Goal: Task Accomplishment & Management: Manage account settings

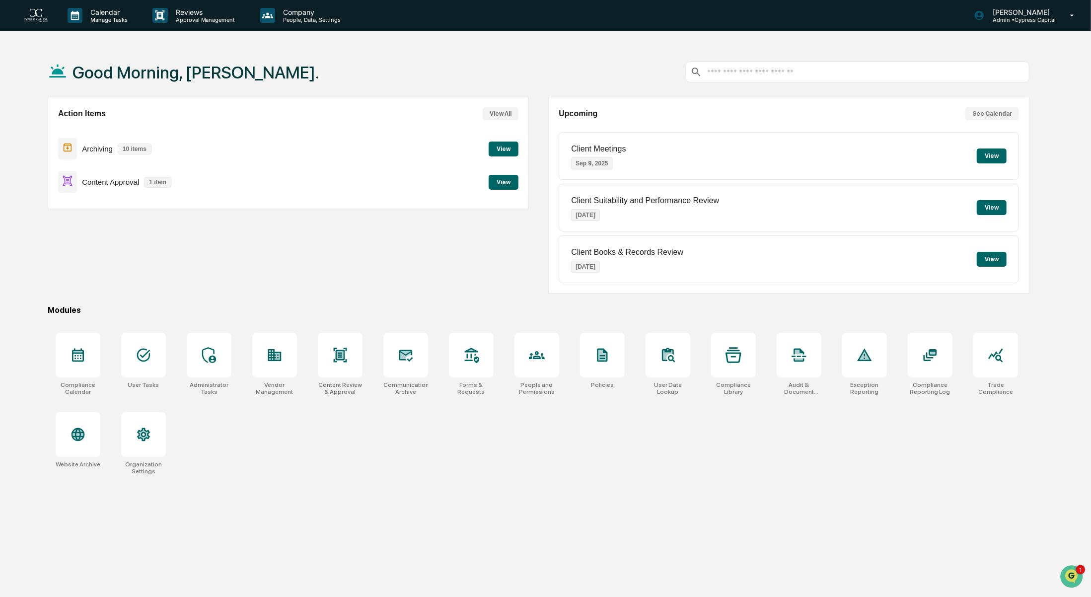
click at [408, 280] on div "Action Items View All Archiving 10 items View Content Approval 1 item View" at bounding box center [288, 195] width 481 height 197
click at [505, 181] on button "View" at bounding box center [503, 182] width 30 height 15
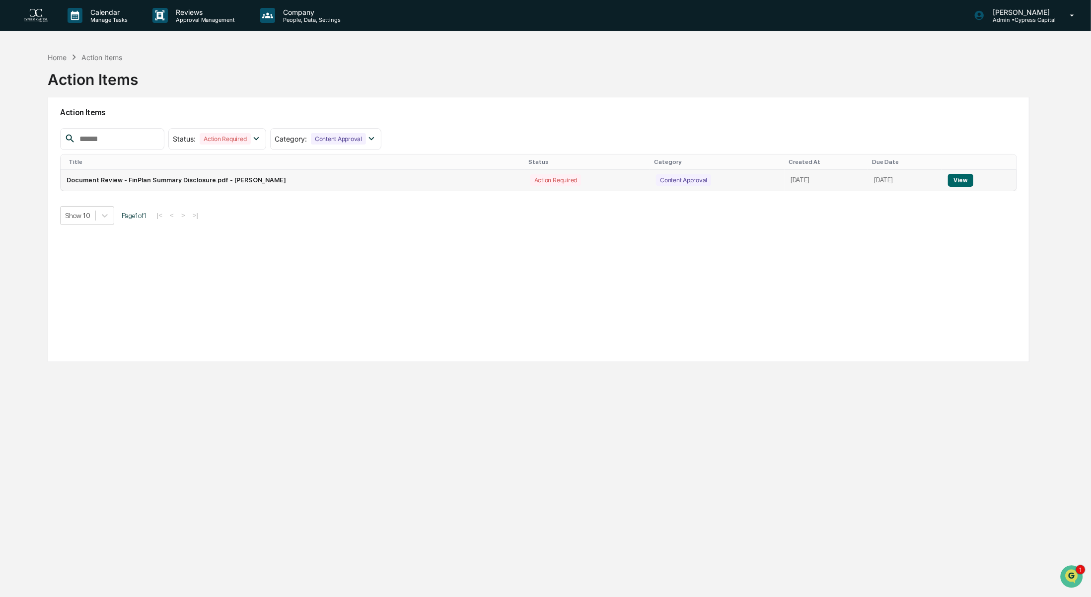
click at [959, 176] on button "View" at bounding box center [960, 180] width 25 height 13
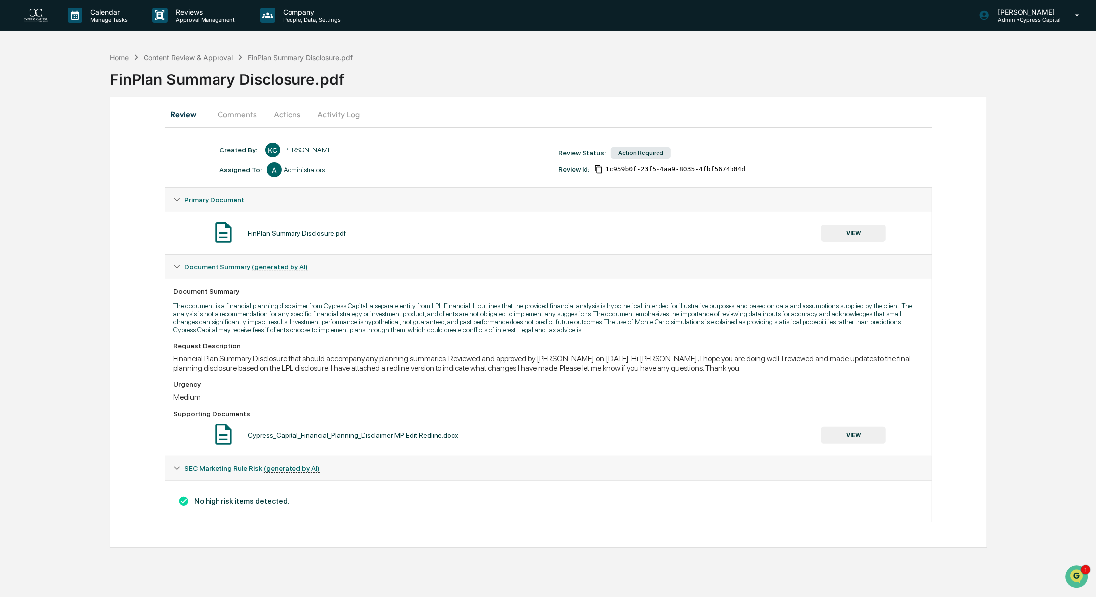
click at [275, 111] on button "Actions" at bounding box center [287, 114] width 45 height 24
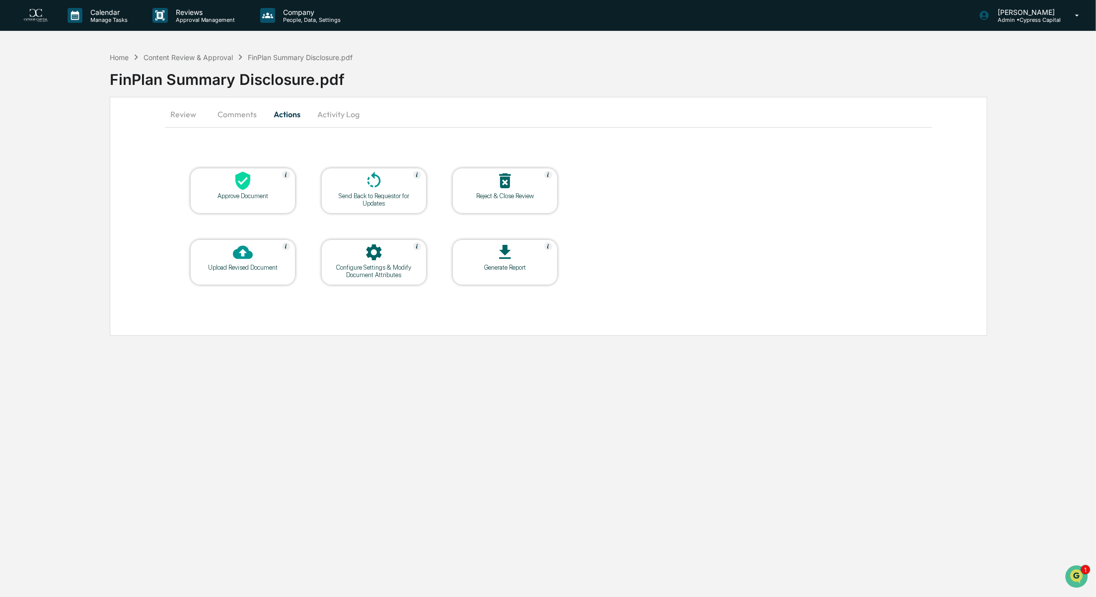
click at [230, 187] on div at bounding box center [242, 181] width 99 height 21
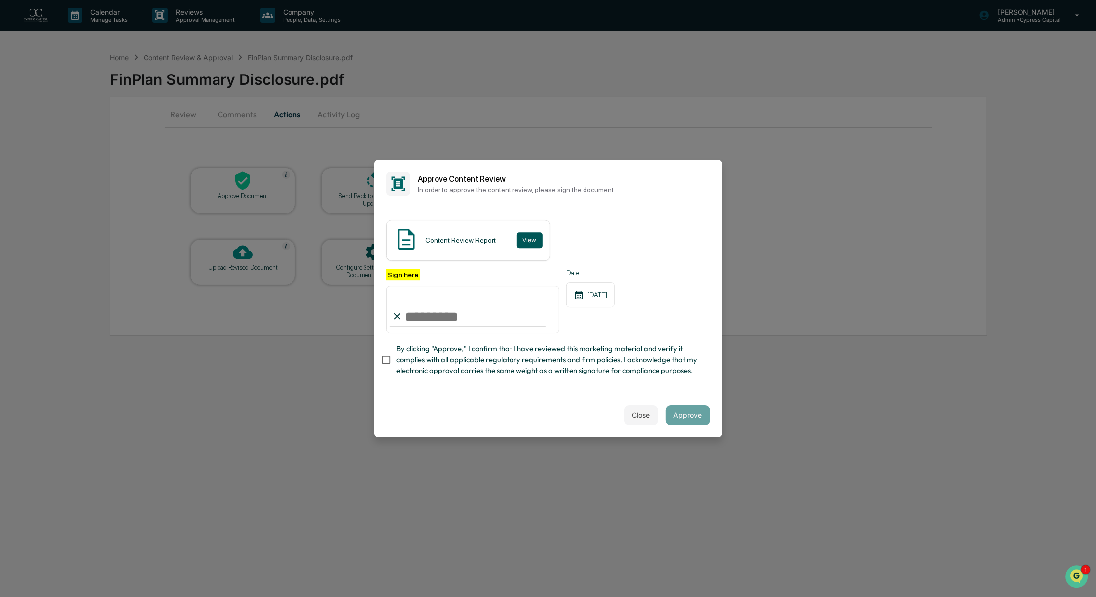
click at [526, 239] on button "View" at bounding box center [530, 240] width 26 height 16
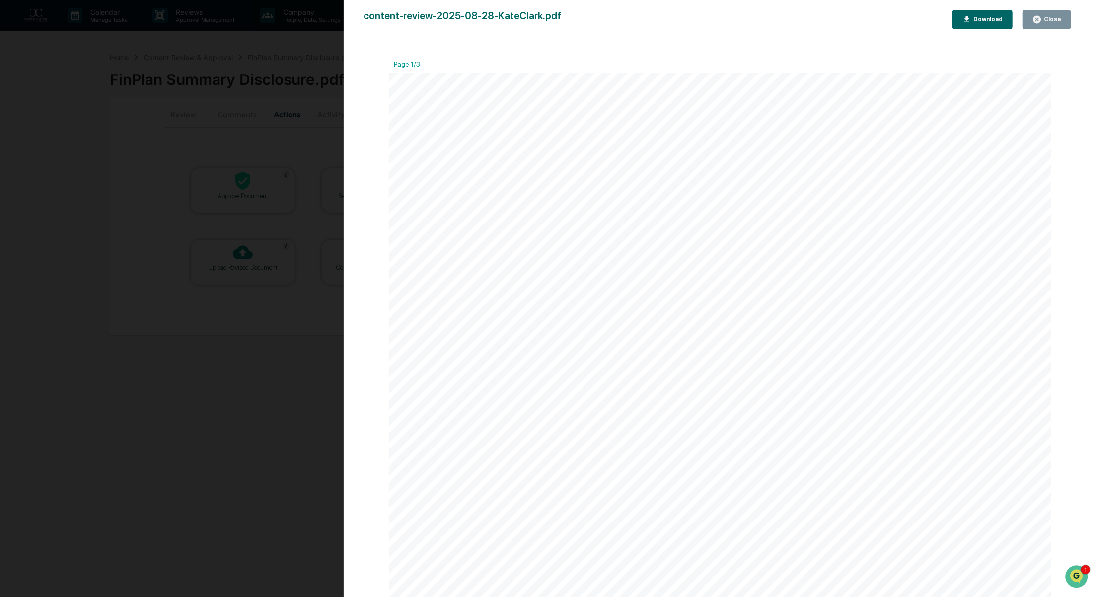
click at [1055, 16] on div "Close" at bounding box center [1050, 19] width 19 height 7
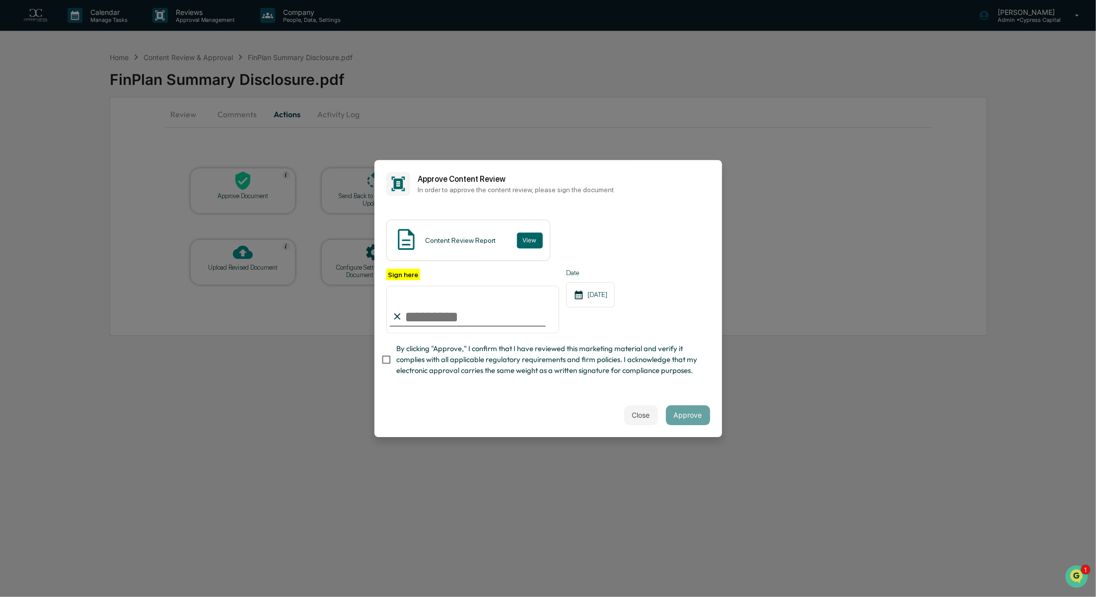
click at [464, 316] on input "Sign here" at bounding box center [472, 309] width 173 height 48
click at [0, 596] on com-1password-button at bounding box center [0, 597] width 0 height 0
type input "**********"
click at [704, 418] on button "Approve" at bounding box center [688, 415] width 44 height 20
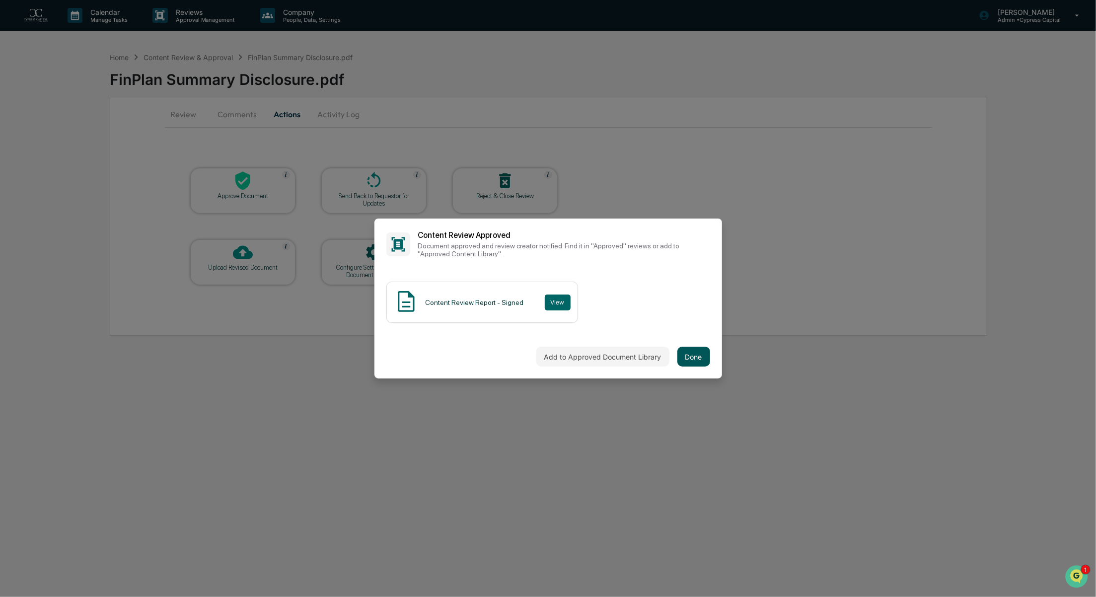
click at [688, 353] on button "Done" at bounding box center [693, 356] width 33 height 20
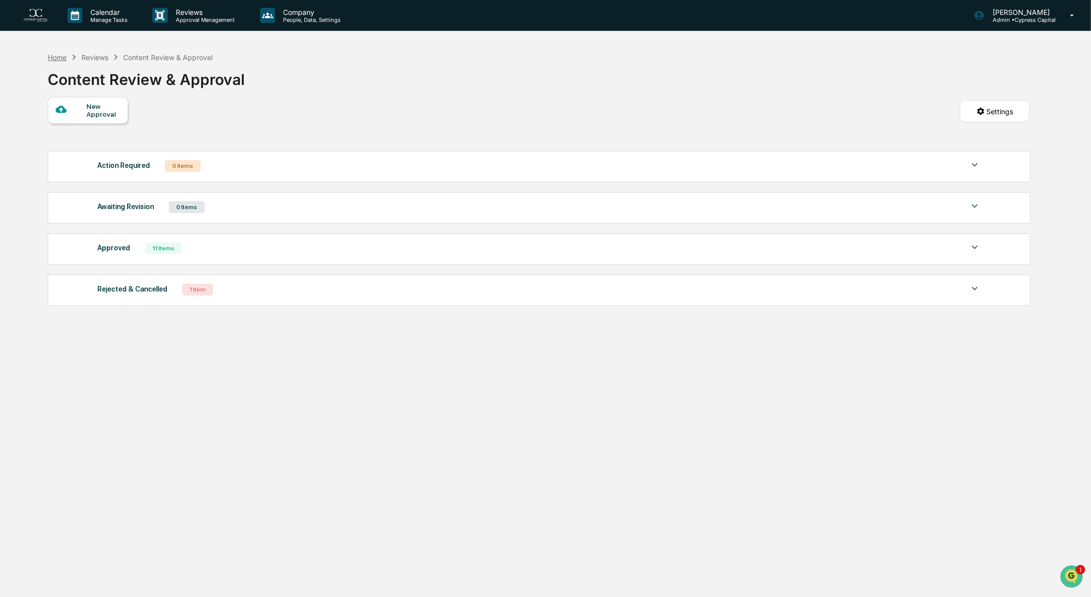
click at [62, 55] on div "Home" at bounding box center [57, 57] width 19 height 8
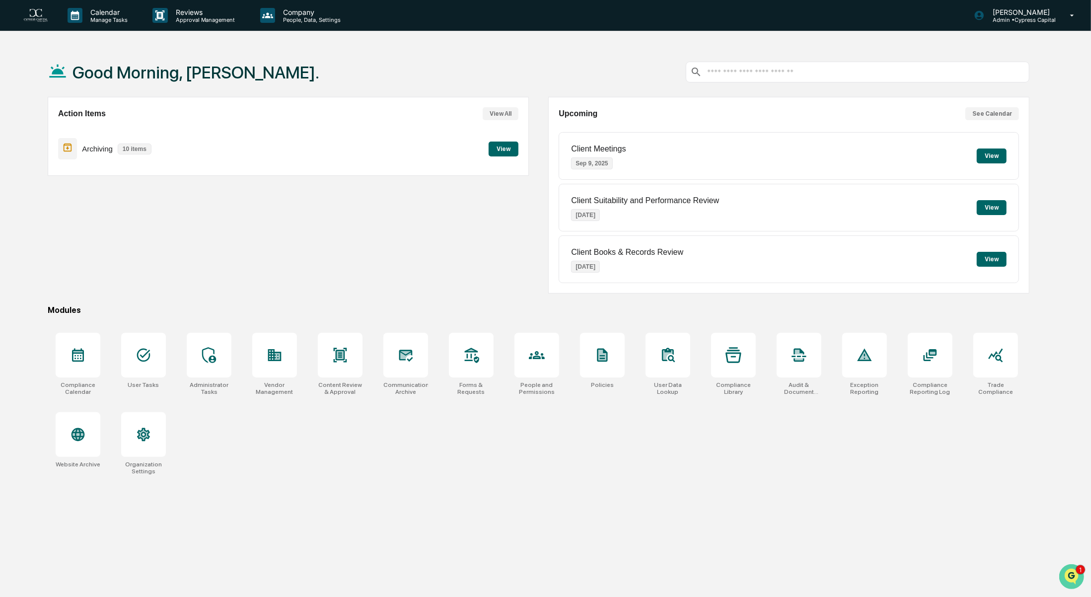
click at [1072, 569] on img "Open customer support" at bounding box center [1070, 576] width 25 height 20
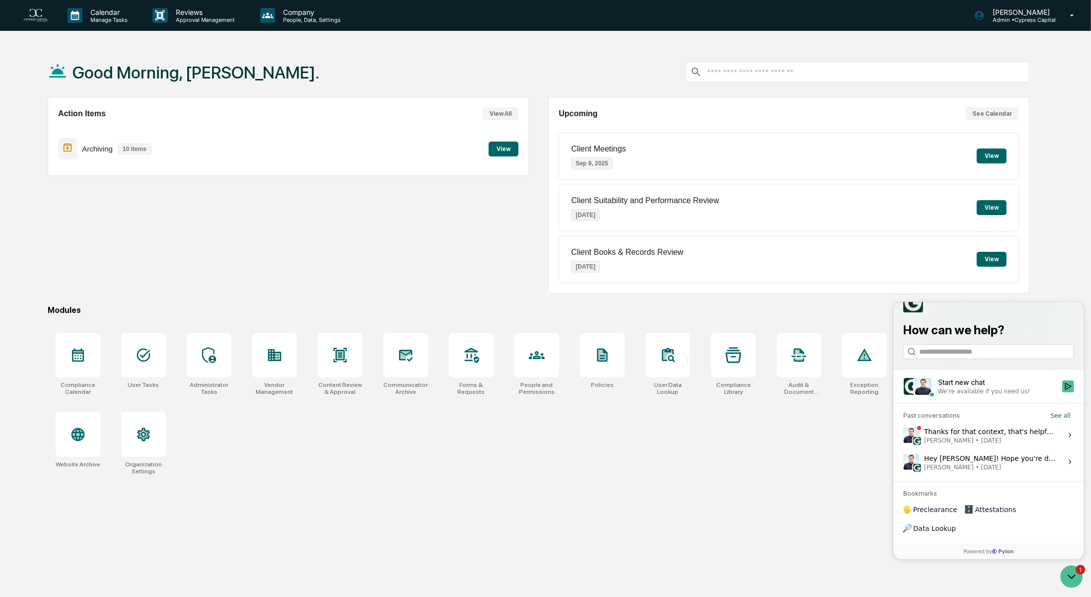
click at [998, 444] on div "Thanks for that context, that's helpful! Yes, let's chat about this tomorrow an…" at bounding box center [989, 434] width 132 height 19
click at [902, 435] on button "View issue" at bounding box center [902, 434] width 0 height 0
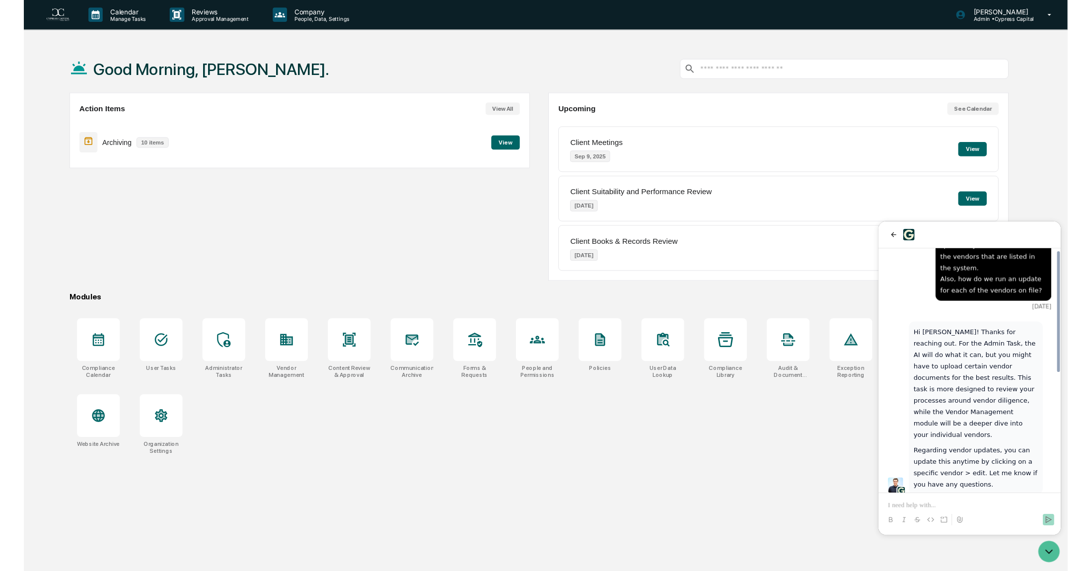
scroll to position [99, 0]
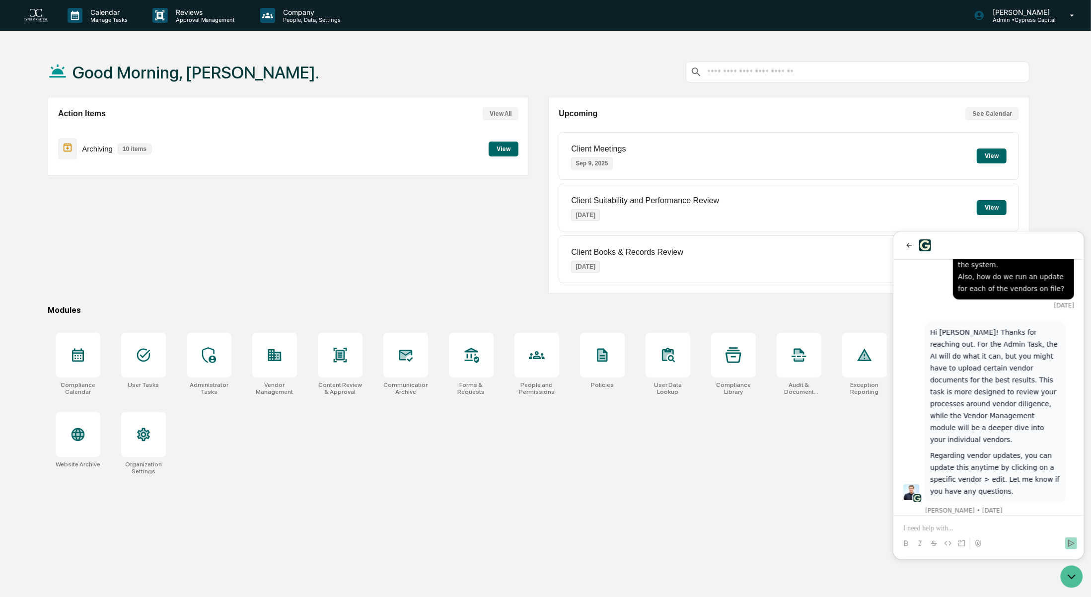
click at [760, 458] on div "Compliance Calendar User Tasks Administrator Tasks Vendor Management Content Re…" at bounding box center [538, 404] width 981 height 154
click at [1069, 574] on icon "Open customer support" at bounding box center [1070, 575] width 25 height 25
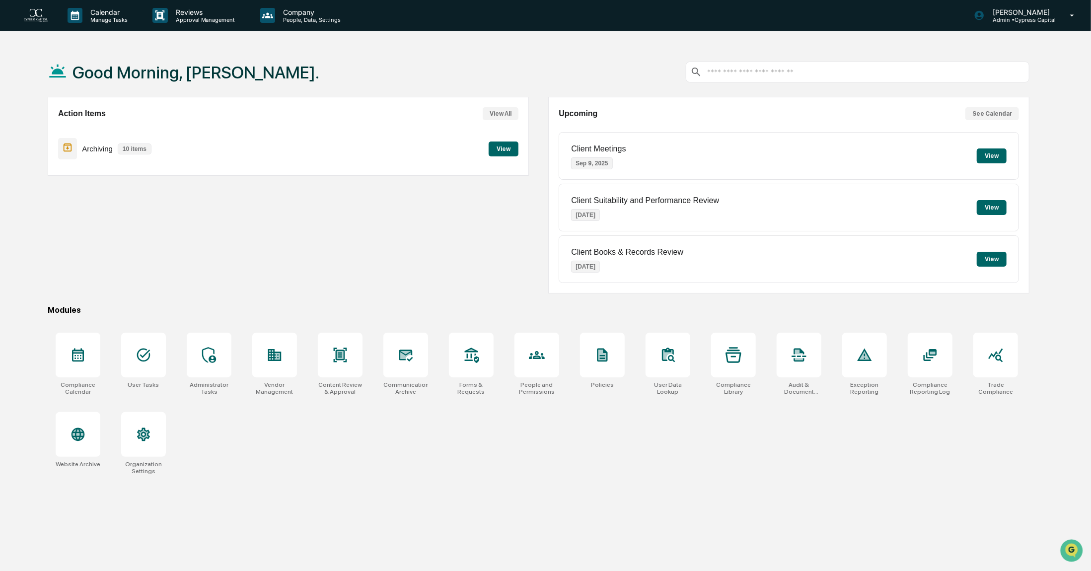
click at [37, 215] on div "Good Morning, Kate. Action Items View All Archiving 10 items View Upcoming See …" at bounding box center [538, 332] width 1011 height 571
click at [218, 357] on div at bounding box center [209, 355] width 45 height 45
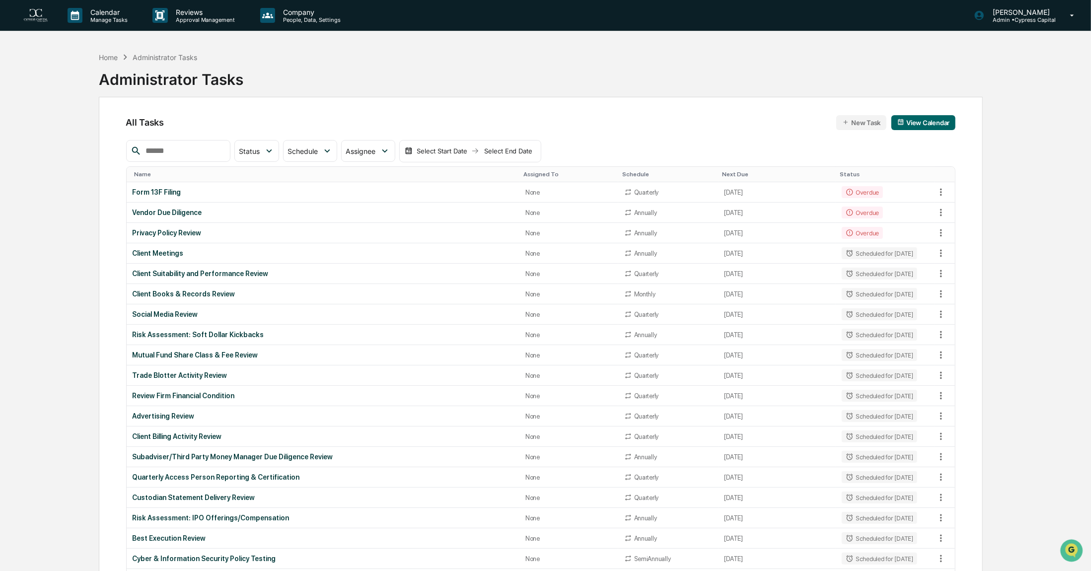
click at [869, 124] on button "New Task" at bounding box center [861, 122] width 50 height 15
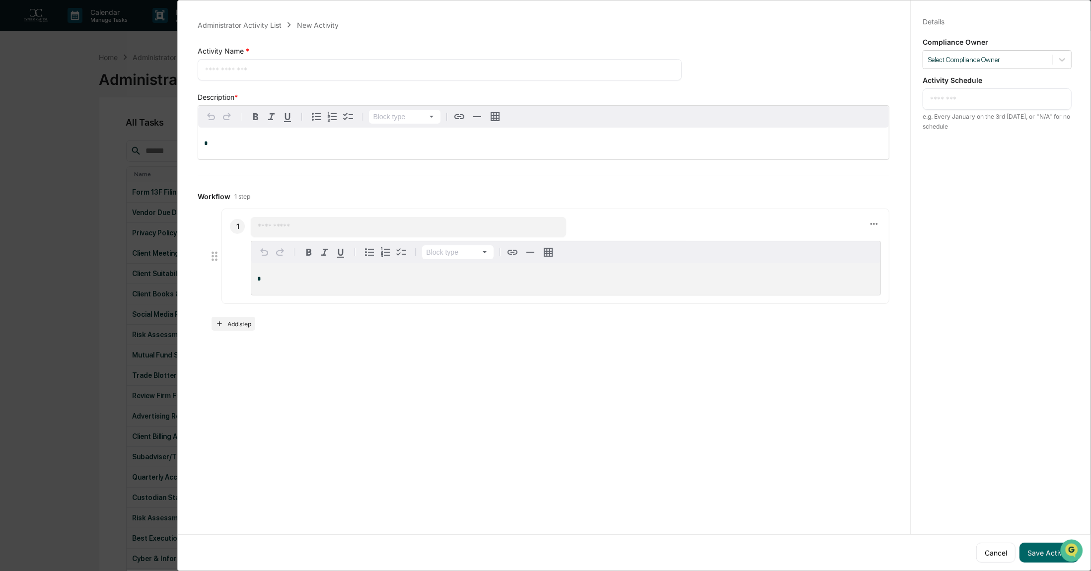
click at [259, 71] on textarea at bounding box center [439, 70] width 469 height 10
type textarea "*"
type textarea "**********"
click at [387, 188] on div "**********" at bounding box center [543, 174] width 715 height 335
click at [235, 141] on p "*" at bounding box center [543, 143] width 679 height 7
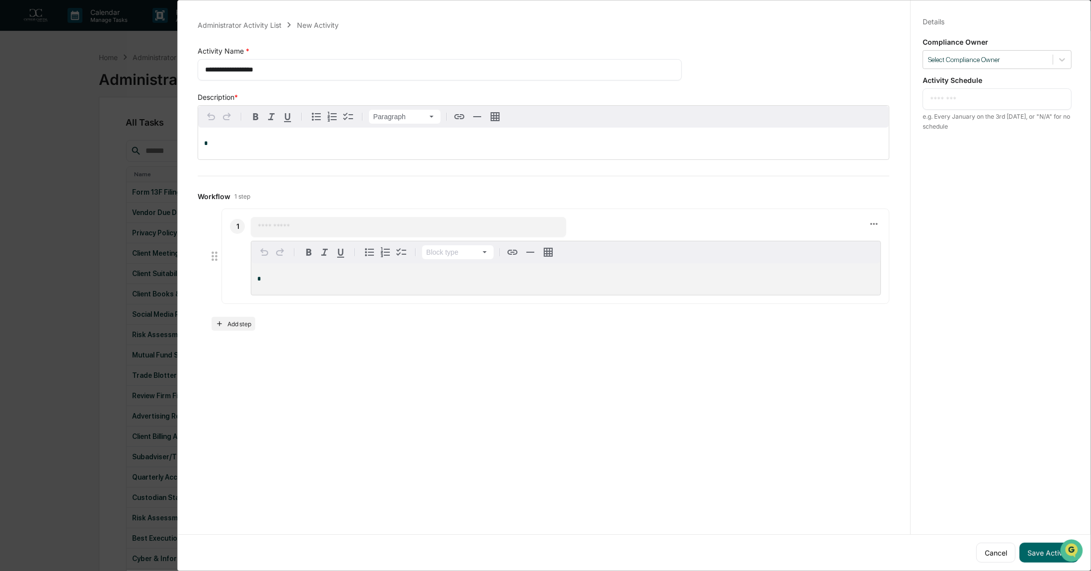
click at [304, 66] on textarea "**********" at bounding box center [438, 70] width 466 height 10
click at [270, 149] on div "*" at bounding box center [543, 144] width 690 height 32
click at [292, 178] on div "**********" at bounding box center [543, 174] width 715 height 335
click at [278, 276] on p "*" at bounding box center [565, 278] width 617 height 7
click at [331, 313] on div "**********" at bounding box center [543, 269] width 691 height 122
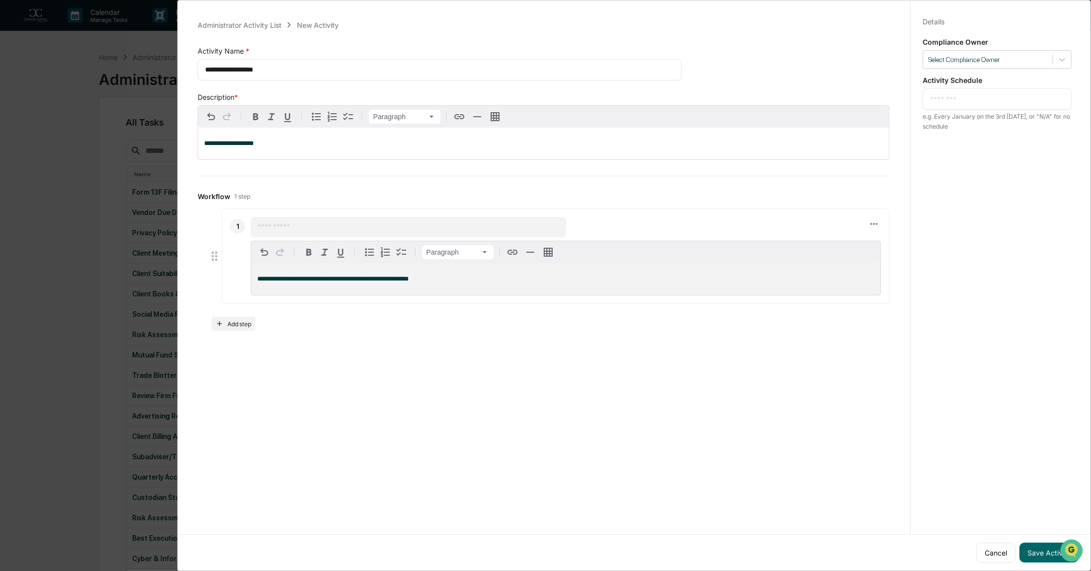
click at [375, 358] on div "**********" at bounding box center [547, 283] width 725 height 571
click at [236, 320] on button "Add step" at bounding box center [232, 324] width 43 height 14
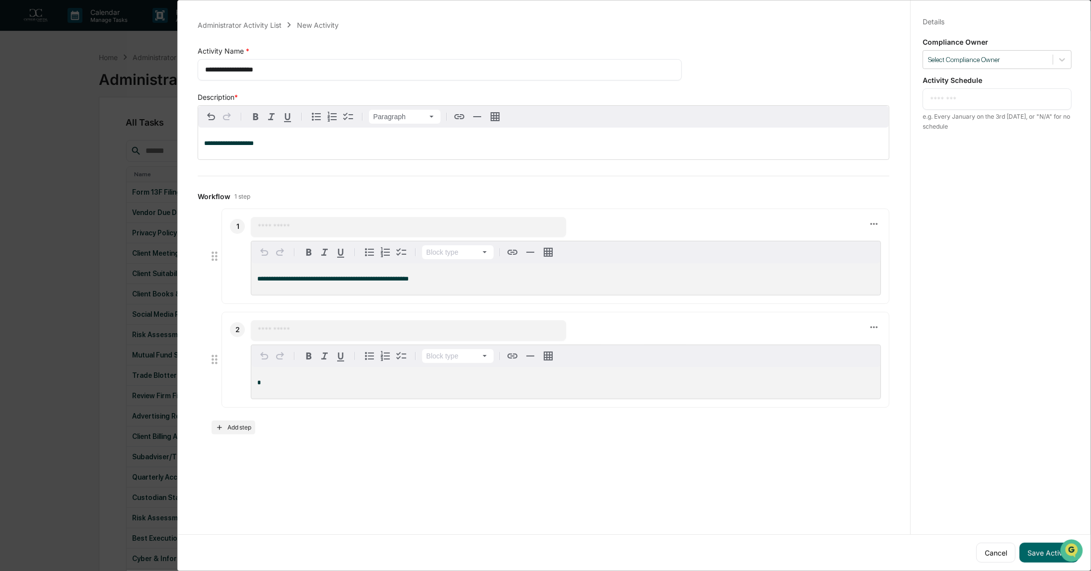
click at [274, 228] on input "text" at bounding box center [408, 227] width 301 height 10
click at [282, 228] on input "text" at bounding box center [408, 227] width 301 height 10
click at [258, 225] on input "**********" at bounding box center [408, 227] width 301 height 10
type input "**********"
drag, startPoint x: 290, startPoint y: 324, endPoint x: 291, endPoint y: 330, distance: 6.6
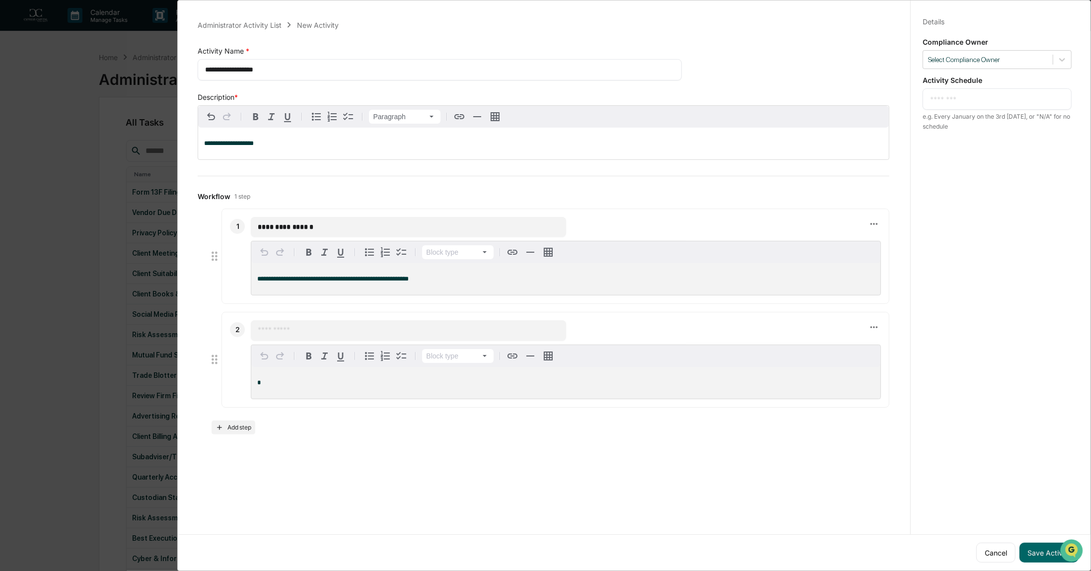
click at [290, 323] on div "​" at bounding box center [408, 330] width 315 height 20
click at [291, 332] on input "text" at bounding box center [408, 330] width 301 height 10
click at [342, 331] on input "text" at bounding box center [408, 330] width 301 height 10
type input "**********"
drag, startPoint x: 423, startPoint y: 279, endPoint x: 218, endPoint y: 276, distance: 205.0
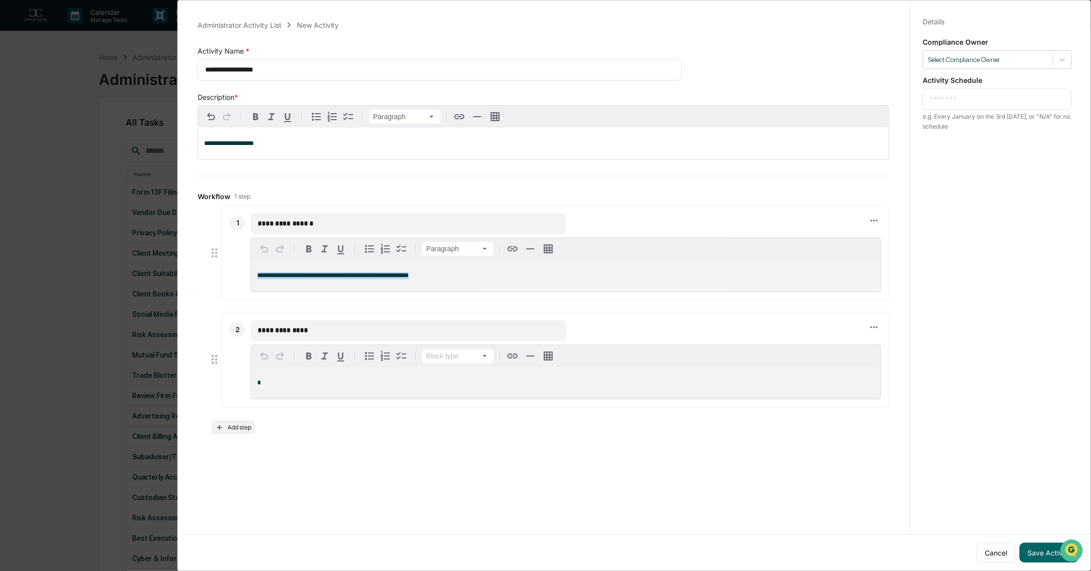
click at [218, 276] on li "**********" at bounding box center [548, 253] width 682 height 95
click at [283, 275] on span "**********" at bounding box center [332, 278] width 151 height 6
click at [278, 280] on span "**********" at bounding box center [332, 278] width 151 height 6
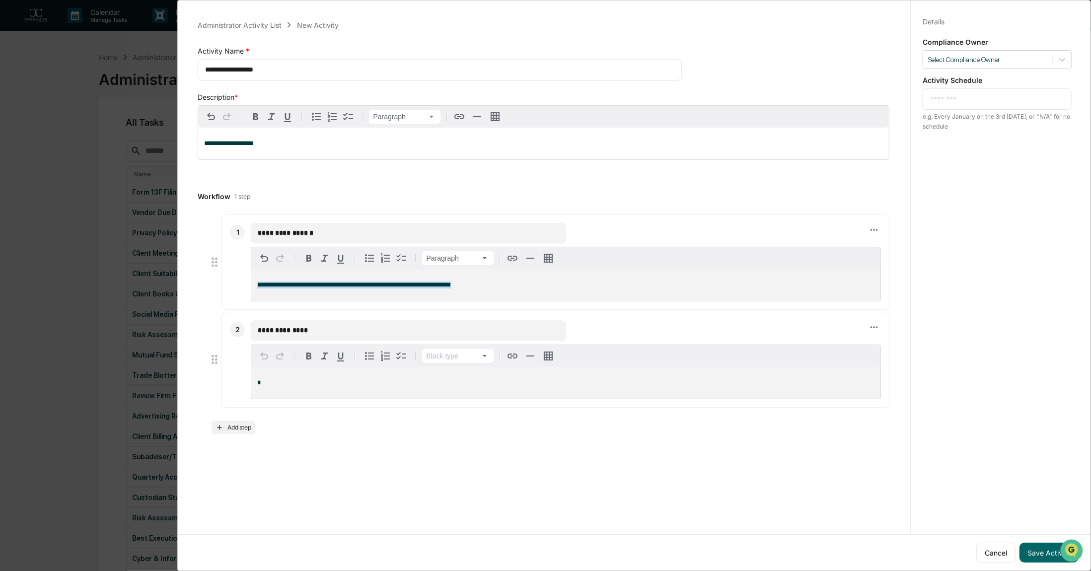
drag, startPoint x: 471, startPoint y: 284, endPoint x: 234, endPoint y: 290, distance: 236.9
click at [234, 290] on div "**********" at bounding box center [555, 261] width 668 height 95
click at [310, 384] on p "*" at bounding box center [565, 382] width 617 height 7
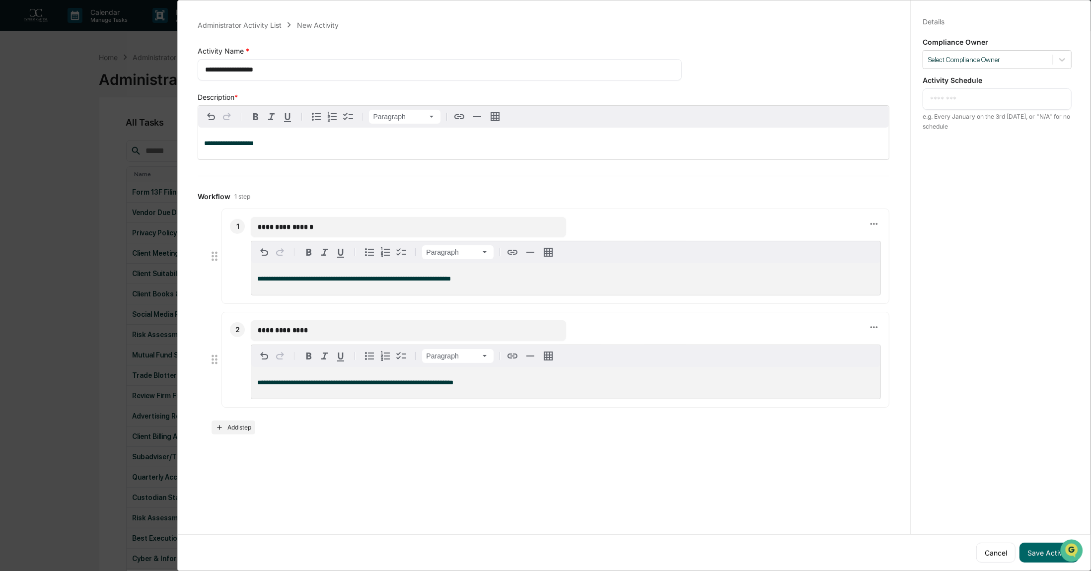
click at [361, 426] on div "**********" at bounding box center [543, 320] width 691 height 225
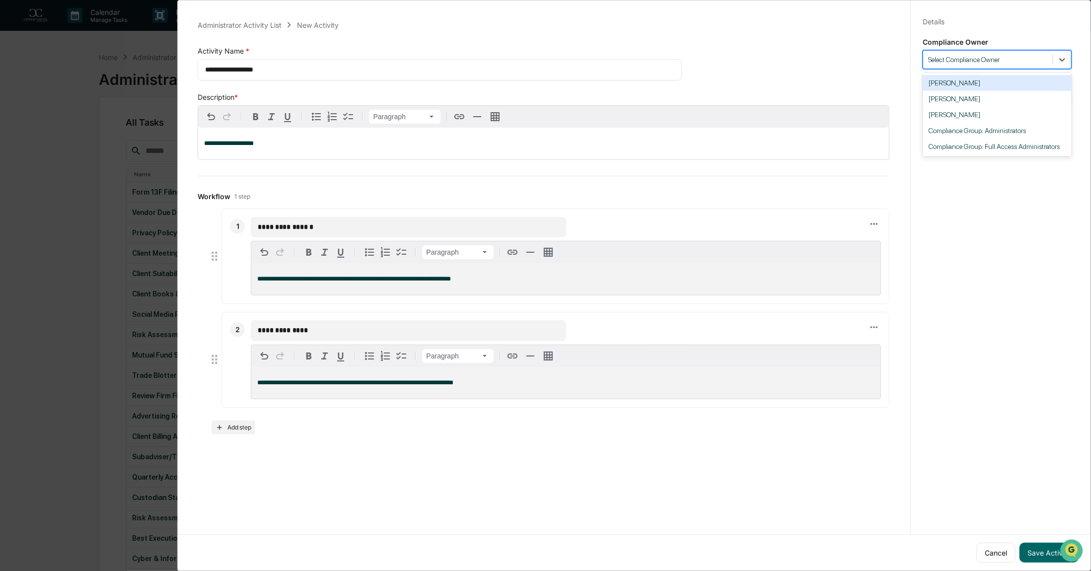
click at [982, 64] on div "Select Compliance Owner" at bounding box center [988, 59] width 130 height 13
click at [976, 83] on div "[PERSON_NAME]" at bounding box center [996, 83] width 149 height 16
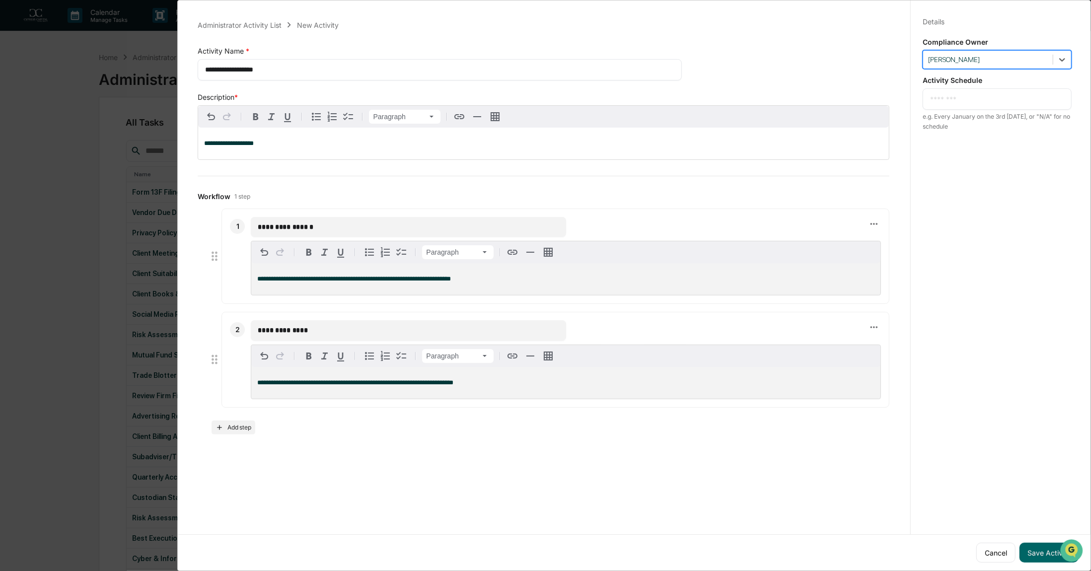
click at [972, 94] on textarea at bounding box center [997, 99] width 134 height 10
click at [979, 215] on div "**********" at bounding box center [996, 295] width 173 height 595
drag, startPoint x: 1014, startPoint y: 103, endPoint x: 1014, endPoint y: 110, distance: 6.5
click at [1014, 105] on textarea "**********" at bounding box center [997, 104] width 135 height 21
drag, startPoint x: 1015, startPoint y: 109, endPoint x: 961, endPoint y: 111, distance: 54.1
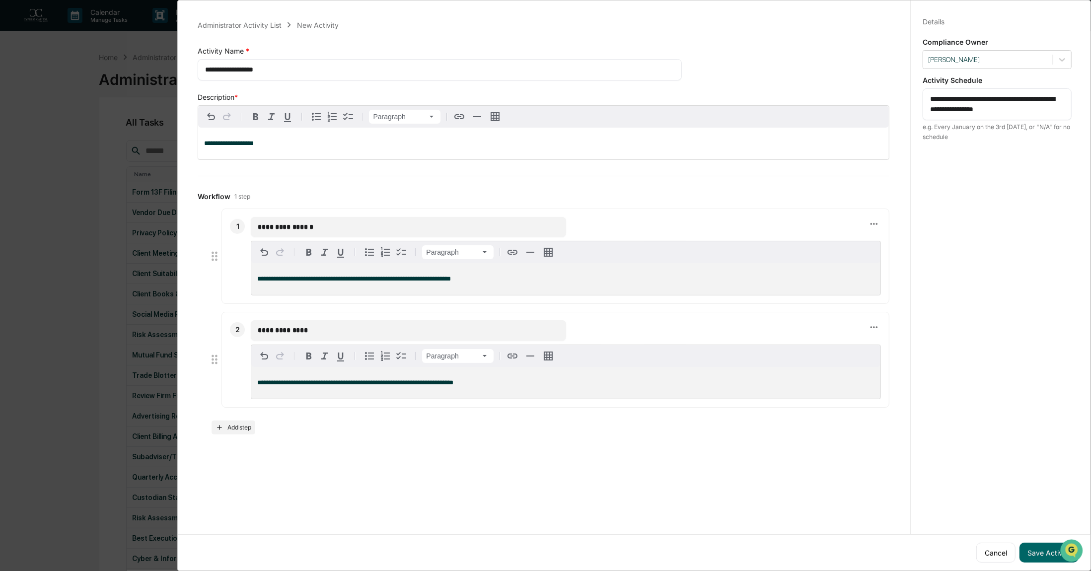
click at [961, 111] on textarea "**********" at bounding box center [997, 104] width 135 height 21
type textarea "**********"
click at [1019, 183] on div "**********" at bounding box center [996, 295] width 173 height 595
click at [1032, 549] on button "Save Activity" at bounding box center [1048, 553] width 59 height 20
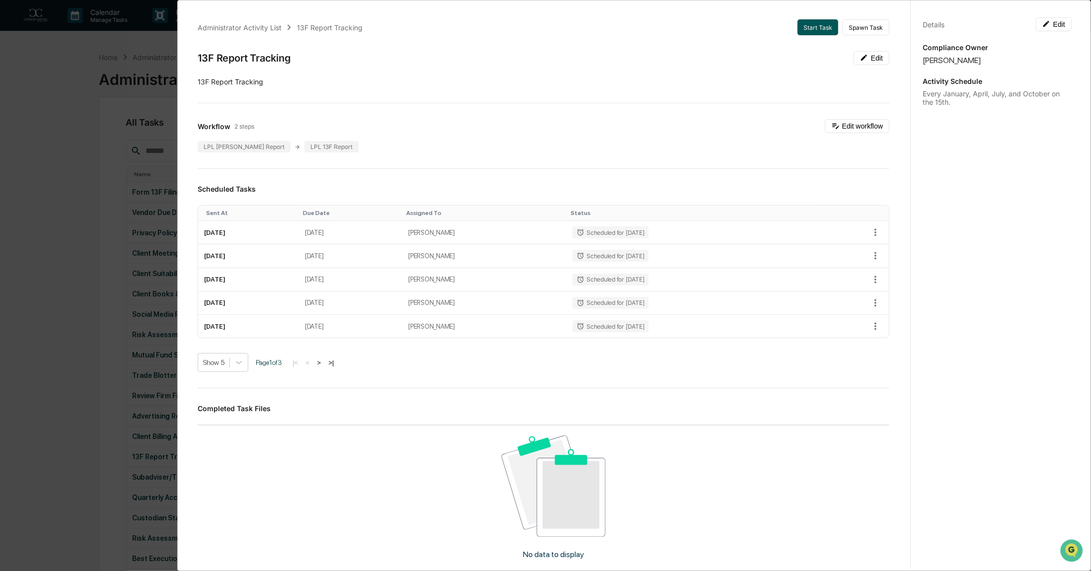
click at [804, 31] on button "Start Task" at bounding box center [817, 27] width 41 height 16
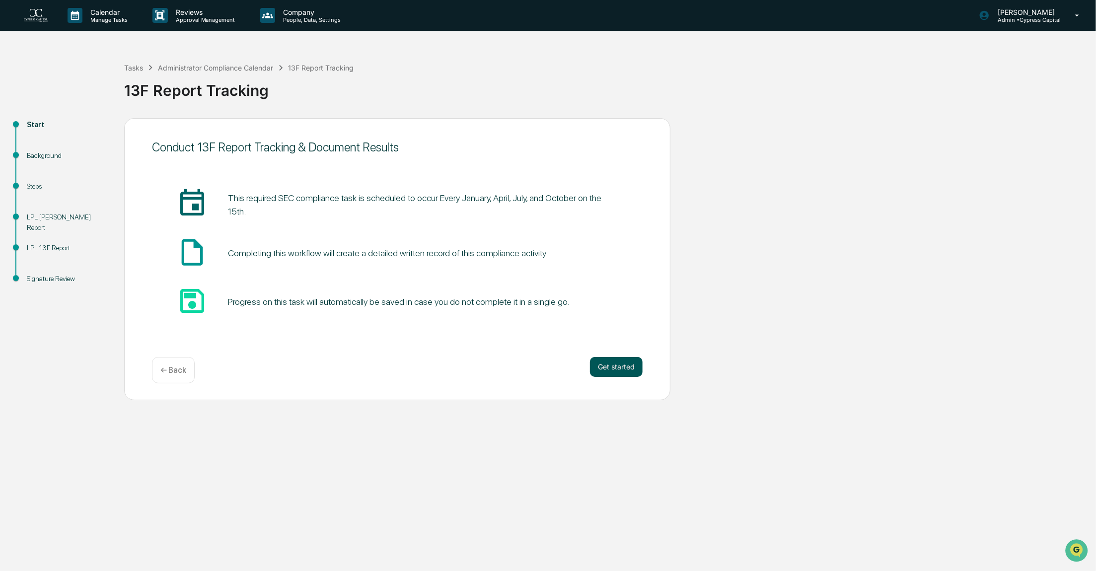
click at [605, 371] on button "Get started" at bounding box center [616, 367] width 53 height 20
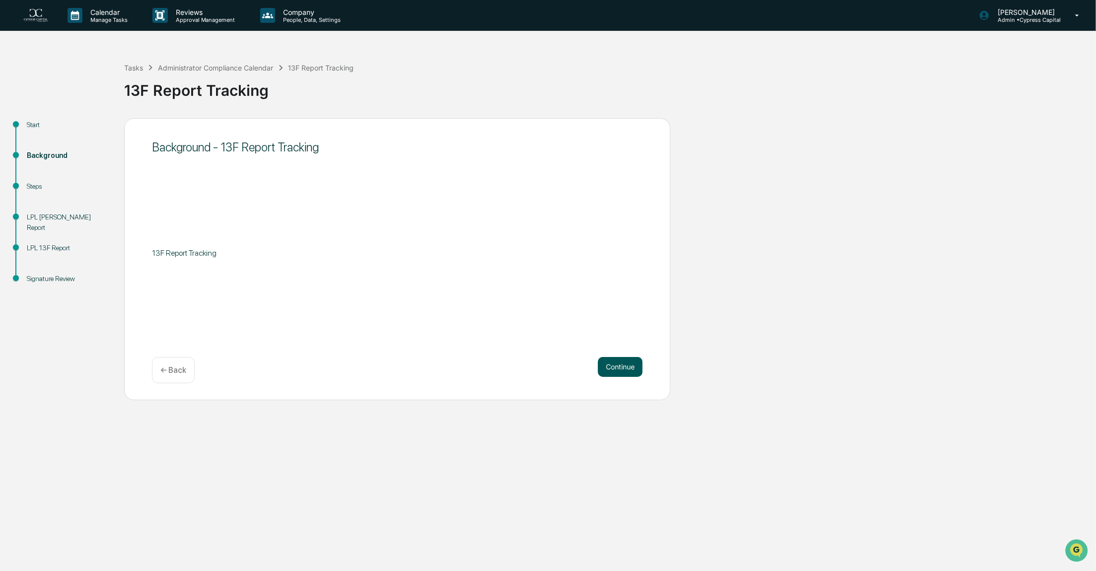
click at [620, 369] on button "Continue" at bounding box center [620, 367] width 45 height 20
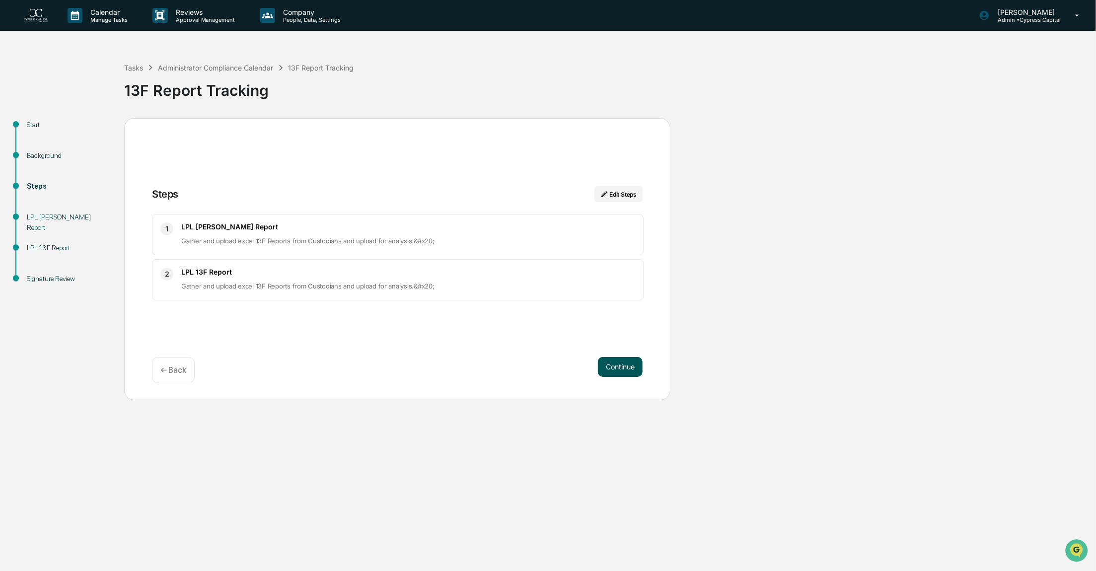
click at [624, 368] on button "Continue" at bounding box center [620, 367] width 45 height 20
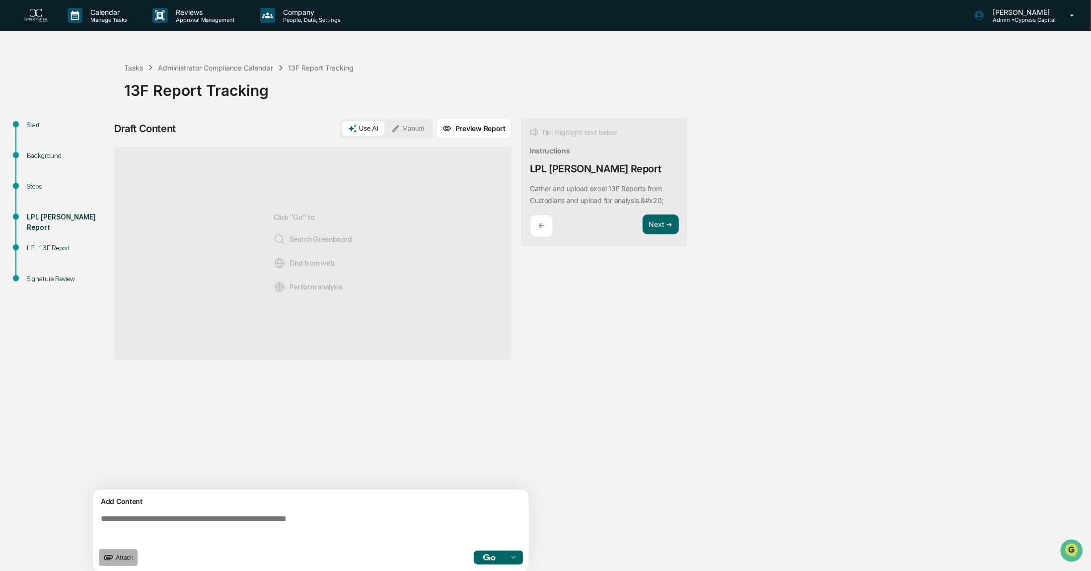
click at [124, 555] on span "Attach" at bounding box center [125, 556] width 18 height 7
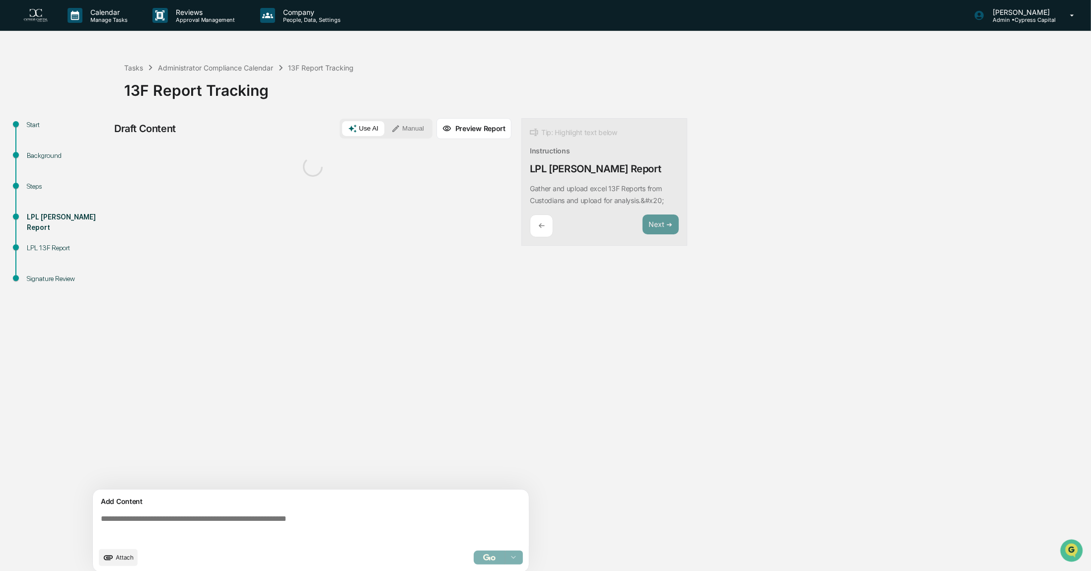
scroll to position [7, 0]
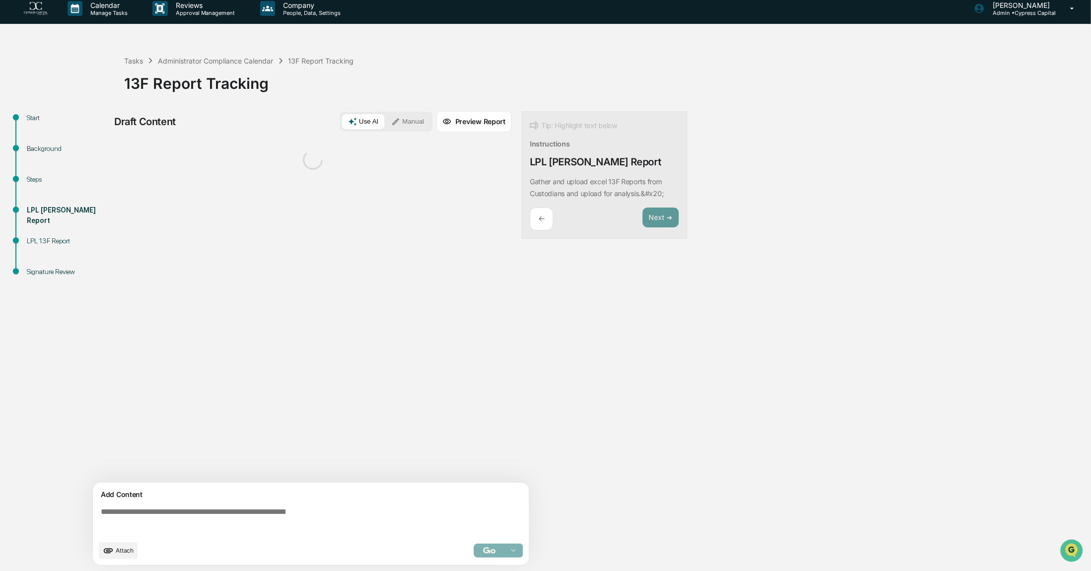
click at [146, 514] on textarea at bounding box center [313, 521] width 432 height 36
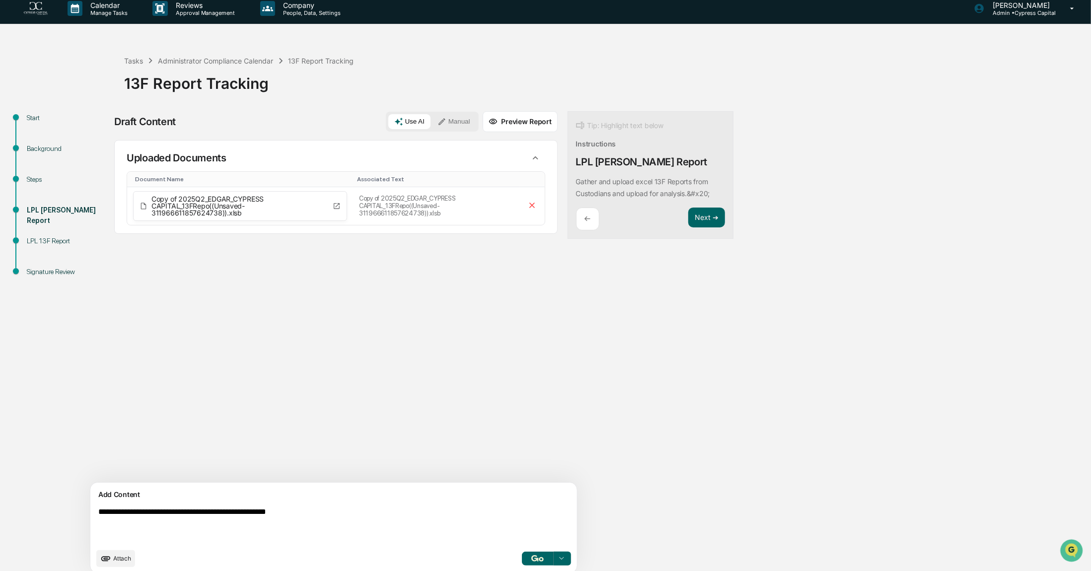
click at [362, 523] on textarea "**********" at bounding box center [310, 525] width 432 height 44
type textarea "**********"
click at [557, 560] on icon at bounding box center [561, 558] width 8 height 8
click at [452, 541] on span "Perform Analysis with Information" at bounding box center [497, 541] width 111 height 16
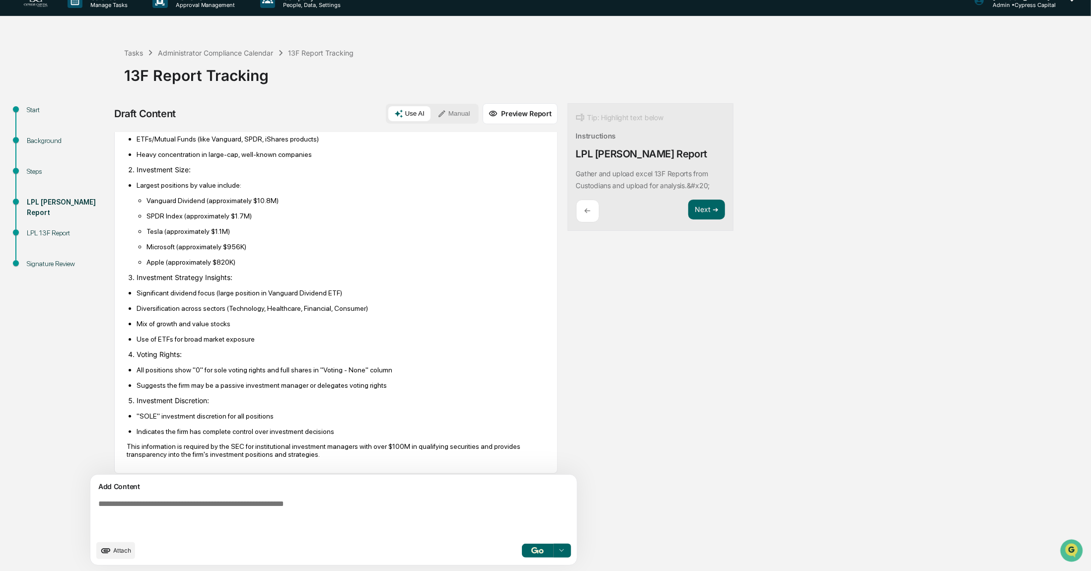
scroll to position [208, 0]
drag, startPoint x: 274, startPoint y: 551, endPoint x: 253, endPoint y: 540, distance: 24.0
click at [274, 551] on div "Attach Perform Analysis with Information" at bounding box center [333, 550] width 475 height 17
click at [173, 510] on textarea at bounding box center [310, 517] width 432 height 44
type textarea "**********"
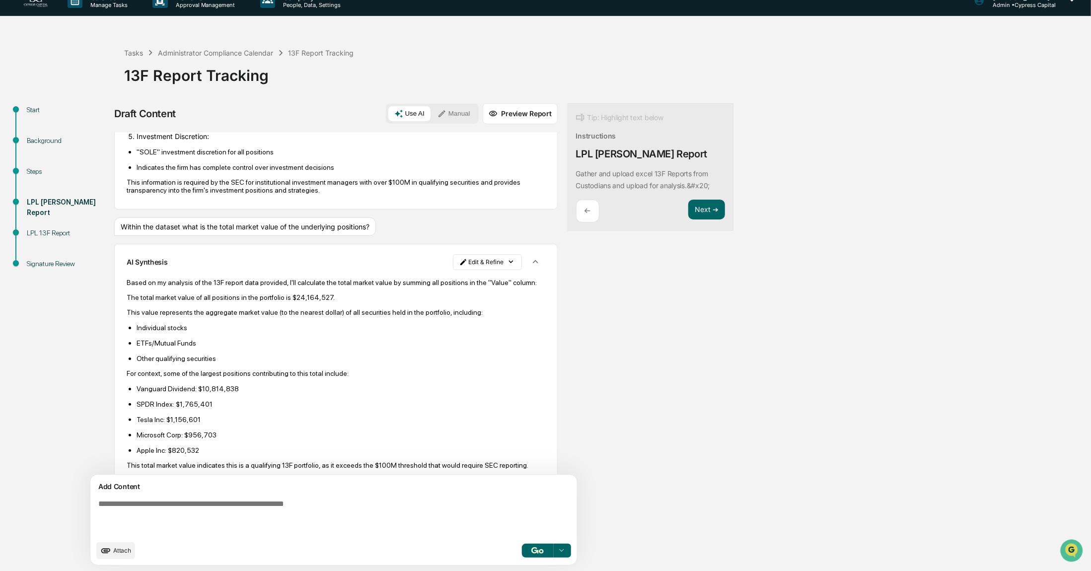
scroll to position [499, 0]
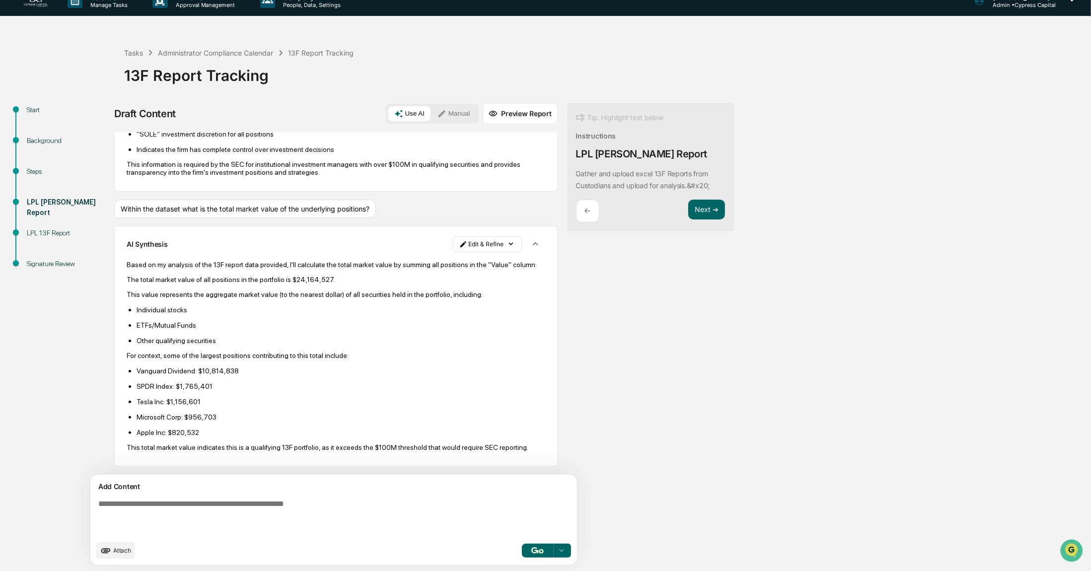
click at [789, 390] on div "Start Background Steps LPL EDGAR Report LPL 13F Report Signature Review Draft C…" at bounding box center [545, 337] width 1081 height 468
click at [205, 506] on textarea at bounding box center [310, 517] width 432 height 44
type textarea "**********"
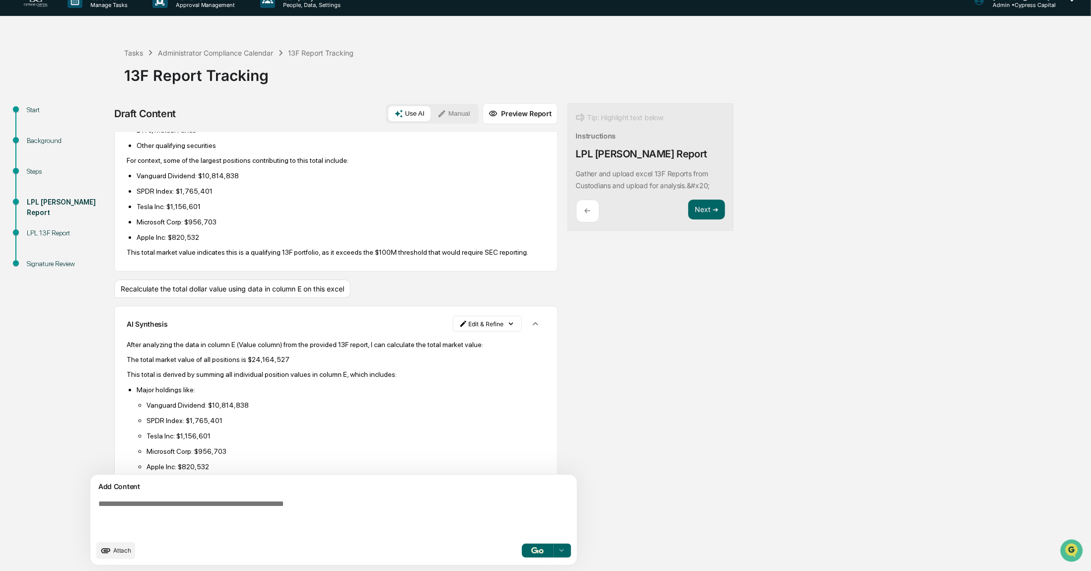
scroll to position [744, 0]
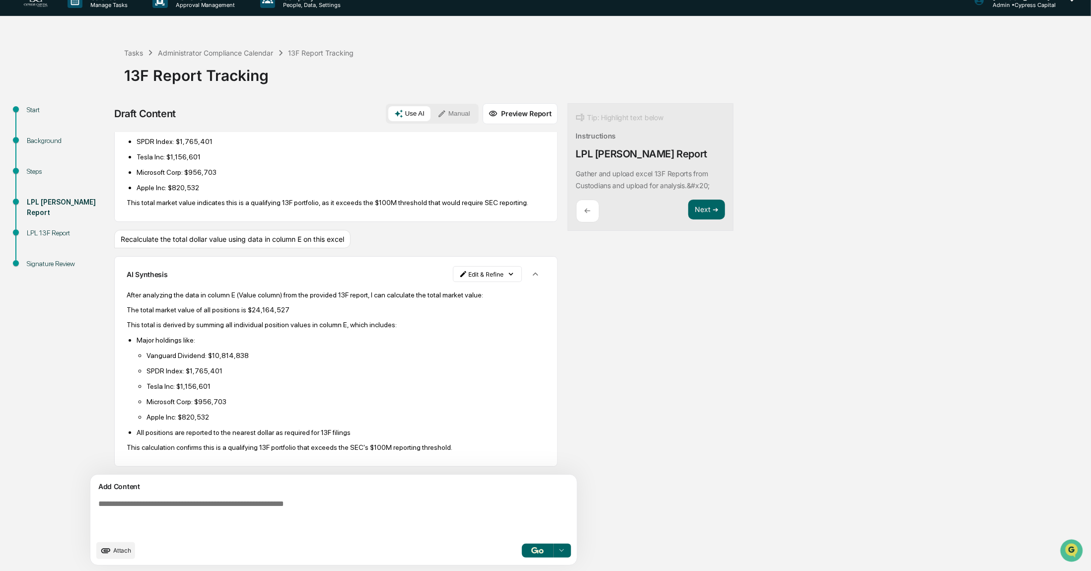
click at [356, 29] on div "Calendar Manage Tasks Reviews Approval Management Company People, Data, Setting…" at bounding box center [545, 278] width 1091 height 586
click at [459, 272] on html "Calendar Manage Tasks Reviews Approval Management Company People, Data, Setting…" at bounding box center [545, 270] width 1091 height 571
click at [450, 296] on div "Edit Result" at bounding box center [438, 294] width 73 height 16
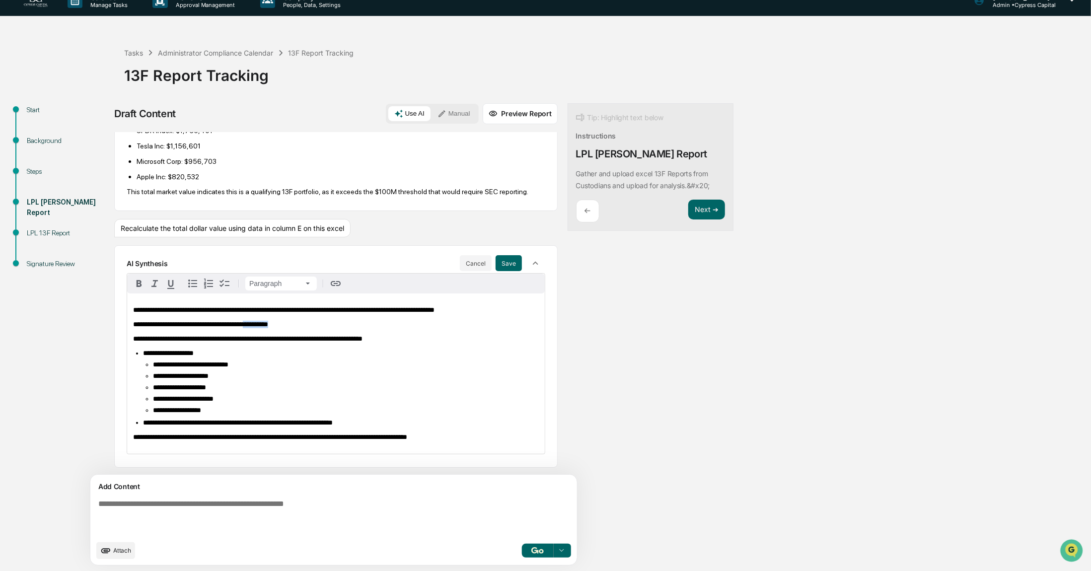
drag, startPoint x: 288, startPoint y: 337, endPoint x: 252, endPoint y: 336, distance: 35.8
click at [252, 328] on p "**********" at bounding box center [336, 324] width 406 height 7
click at [330, 328] on p "**********" at bounding box center [336, 324] width 406 height 7
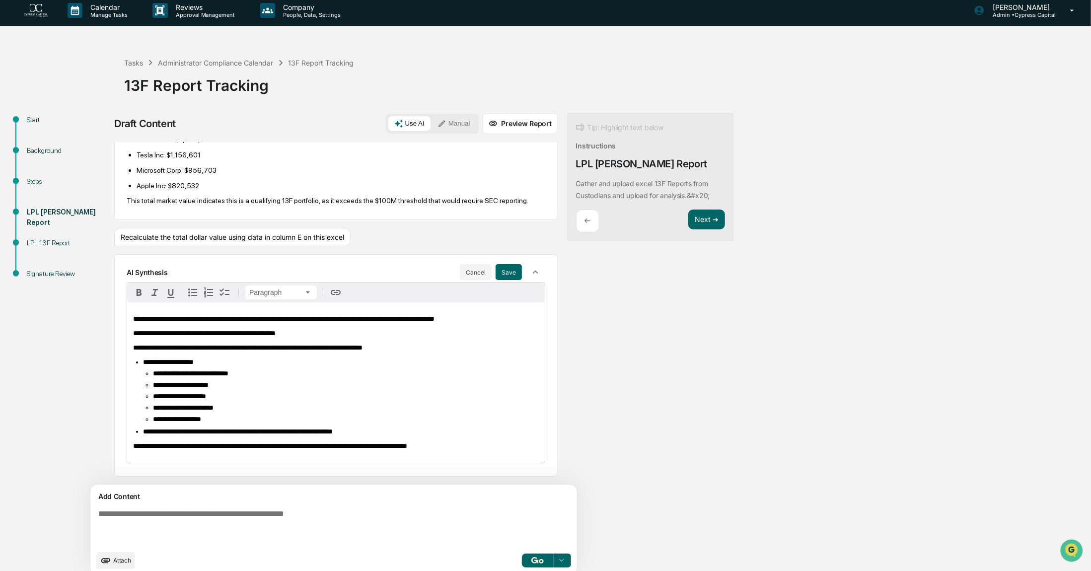
scroll to position [0, 0]
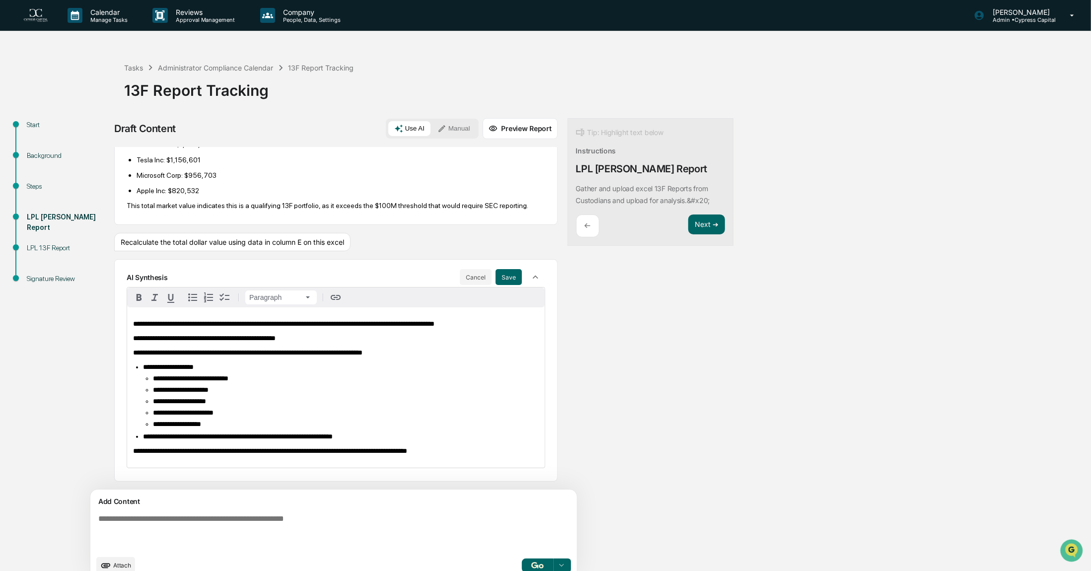
click at [30, 15] on img at bounding box center [36, 15] width 24 height 13
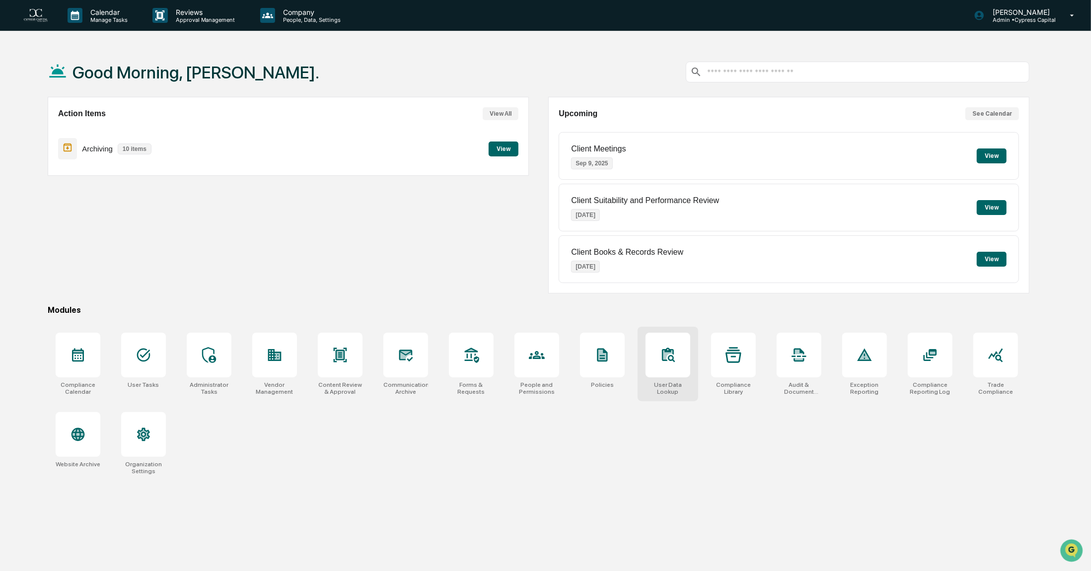
click at [673, 358] on icon at bounding box center [671, 358] width 7 height 7
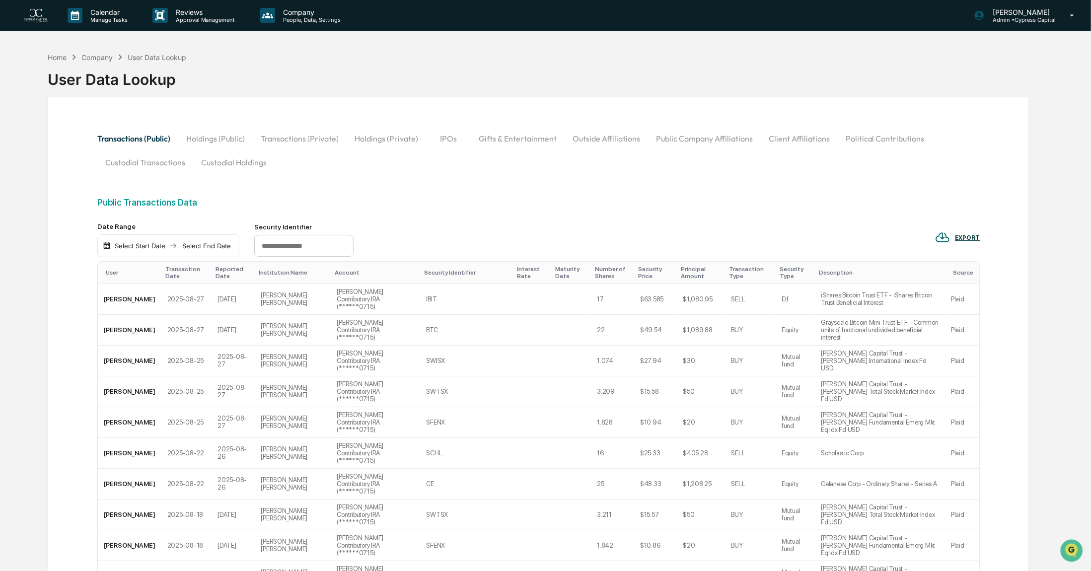
click at [231, 163] on button "Custodial Holdings" at bounding box center [233, 162] width 81 height 24
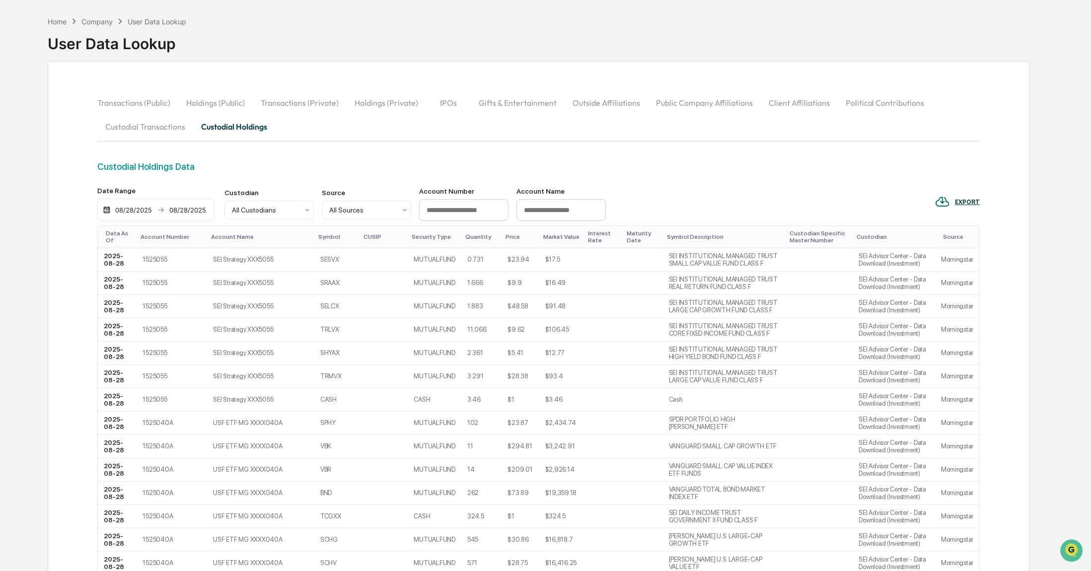
scroll to position [50, 0]
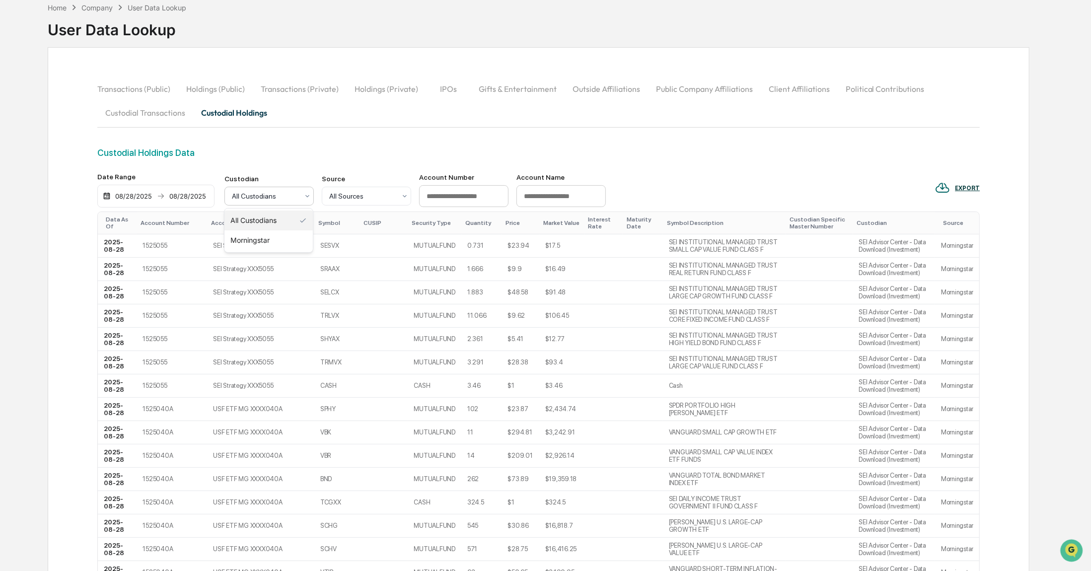
click at [285, 196] on div at bounding box center [265, 196] width 67 height 10
click at [315, 164] on div "Custodial Holdings Data" at bounding box center [538, 159] width 883 height 25
click at [298, 196] on div at bounding box center [265, 196] width 67 height 10
click at [371, 261] on div "[PERSON_NAME] [PERSON_NAME]" at bounding box center [366, 266] width 88 height 32
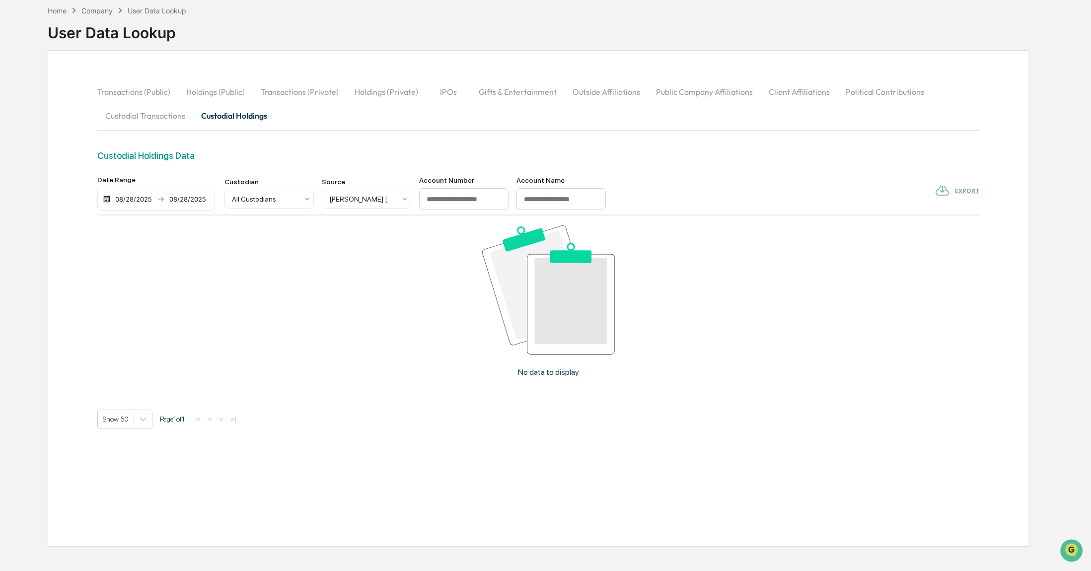
click at [152, 201] on div "08/28/2025" at bounding box center [134, 199] width 42 height 8
click at [236, 218] on icon "Previous month" at bounding box center [236, 218] width 11 height 11
click at [236, 218] on icon "Previous month" at bounding box center [236, 217] width 3 height 5
click at [132, 257] on button "1" at bounding box center [133, 260] width 18 height 18
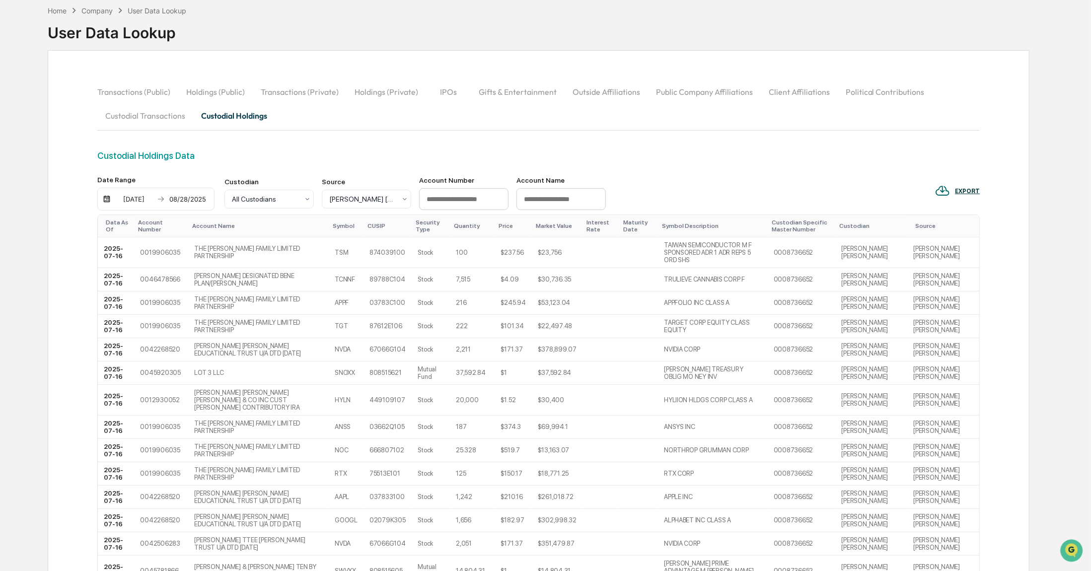
click at [969, 189] on div "EXPORT" at bounding box center [967, 191] width 25 height 7
click at [966, 220] on p "csv (excel)" at bounding box center [982, 217] width 35 height 10
click at [58, 12] on div "Home" at bounding box center [57, 10] width 19 height 8
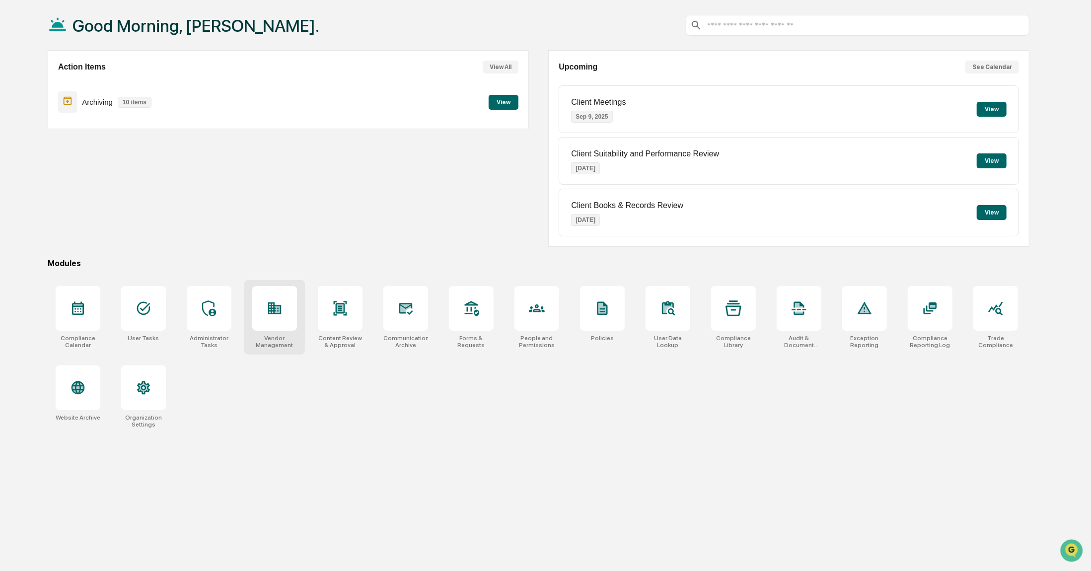
click at [283, 306] on div at bounding box center [274, 308] width 45 height 45
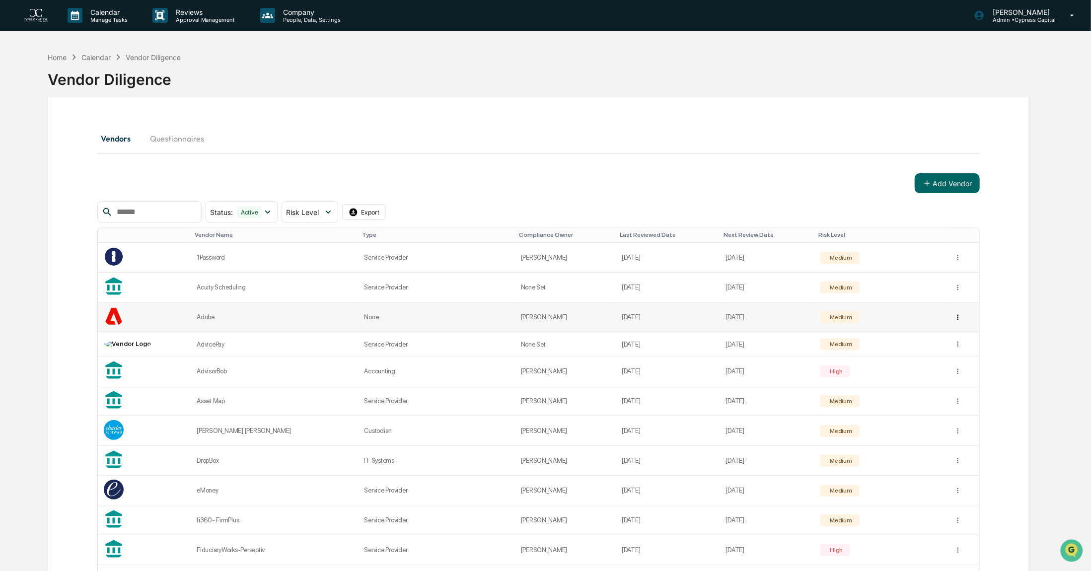
click at [958, 316] on html "Calendar Manage Tasks Reviews Approval Management Company People, Data, Setting…" at bounding box center [545, 285] width 1091 height 571
click at [958, 334] on div "View Details" at bounding box center [956, 337] width 64 height 16
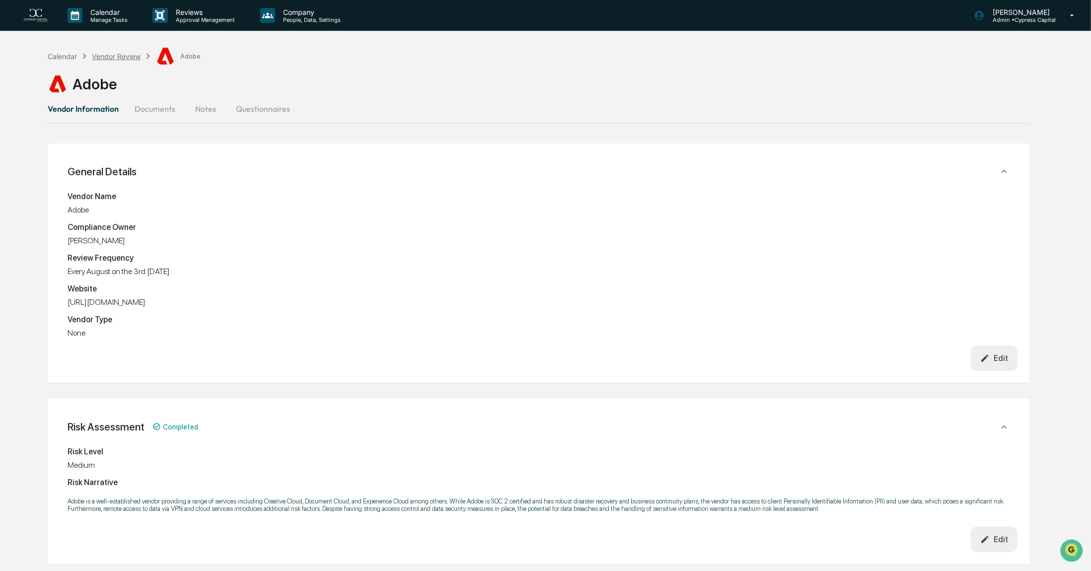
click at [113, 57] on div "Vendor Review" at bounding box center [116, 56] width 49 height 8
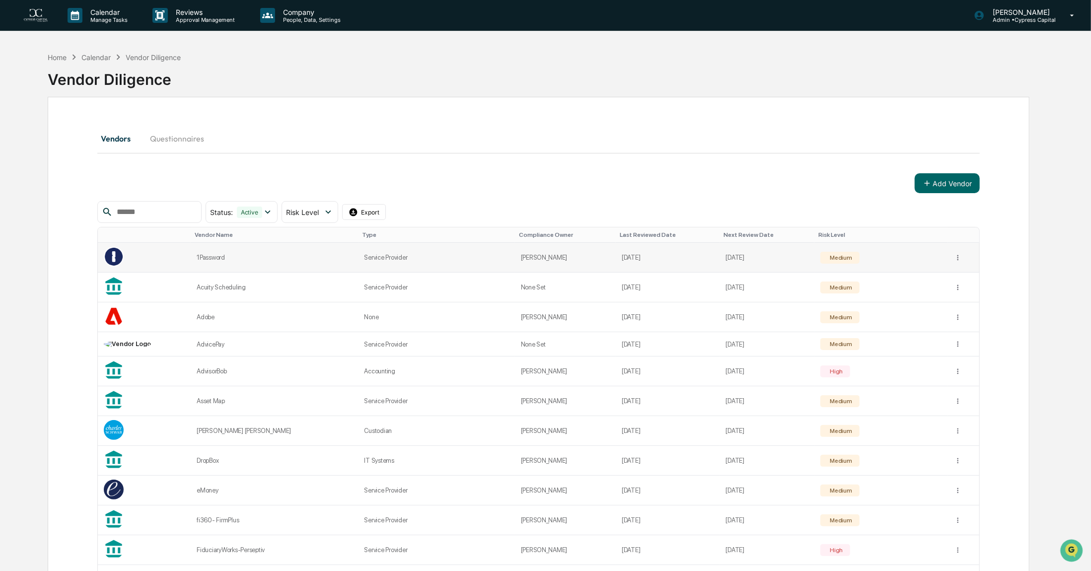
click at [735, 255] on td "[DATE]" at bounding box center [767, 258] width 95 height 30
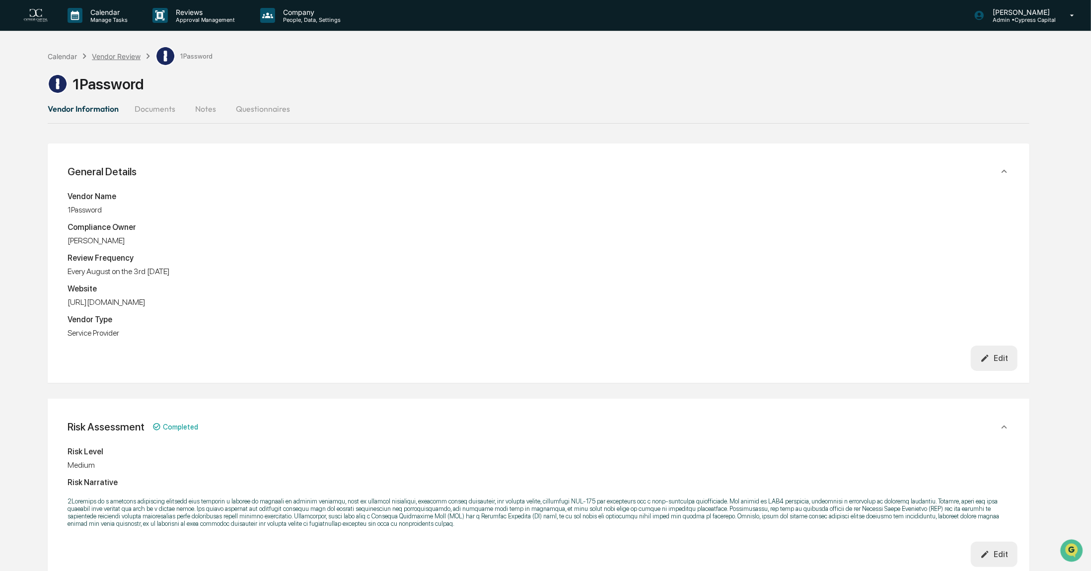
click at [109, 56] on div "Vendor Review" at bounding box center [116, 56] width 49 height 8
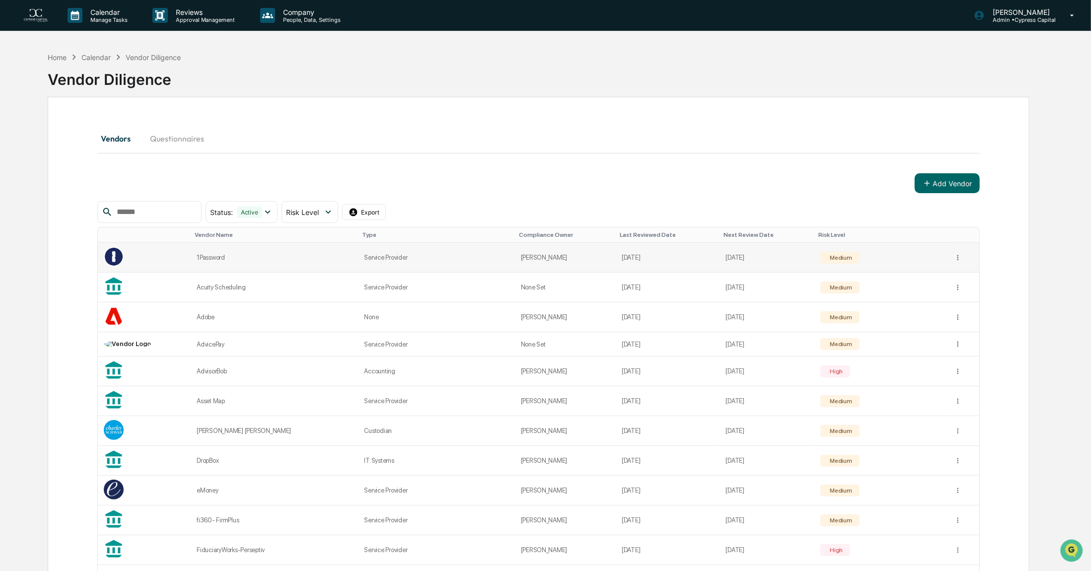
click at [635, 256] on td "[DATE]" at bounding box center [668, 258] width 104 height 30
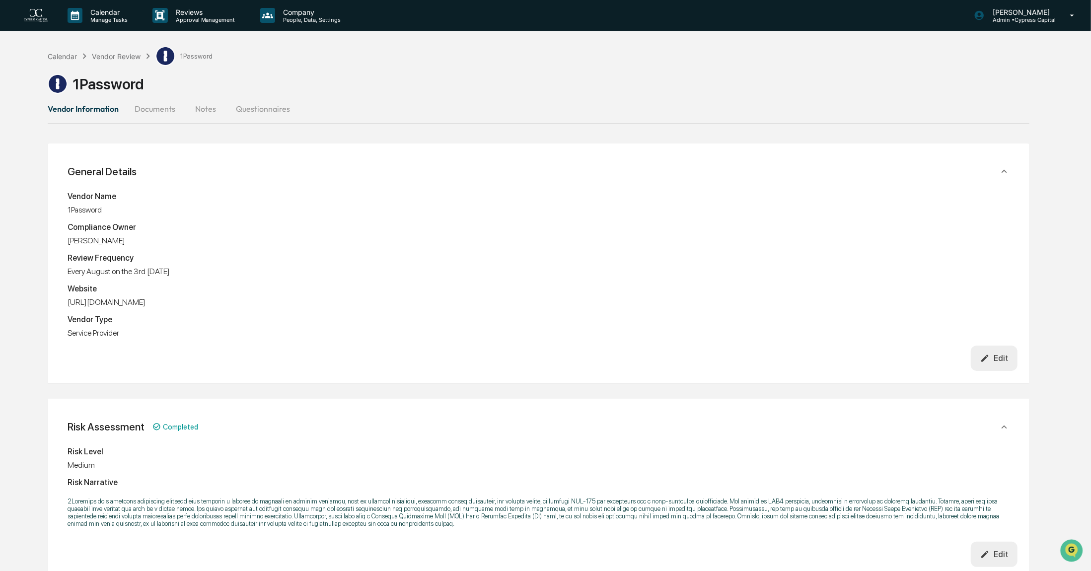
click at [98, 106] on button "Vendor Information" at bounding box center [87, 109] width 79 height 24
click at [123, 60] on div "Vendor Review" at bounding box center [116, 56] width 49 height 8
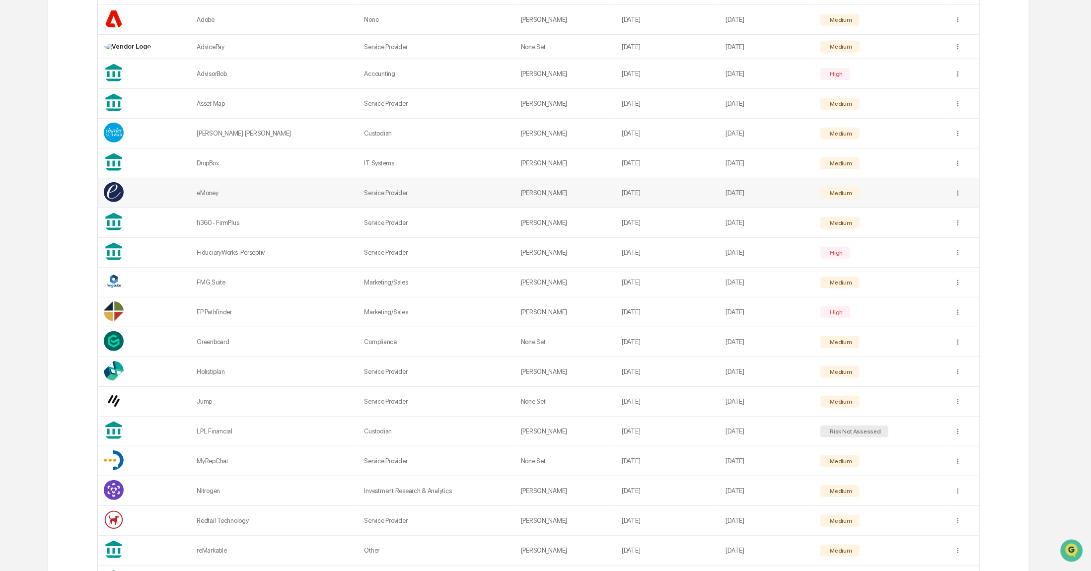
scroll to position [347, 0]
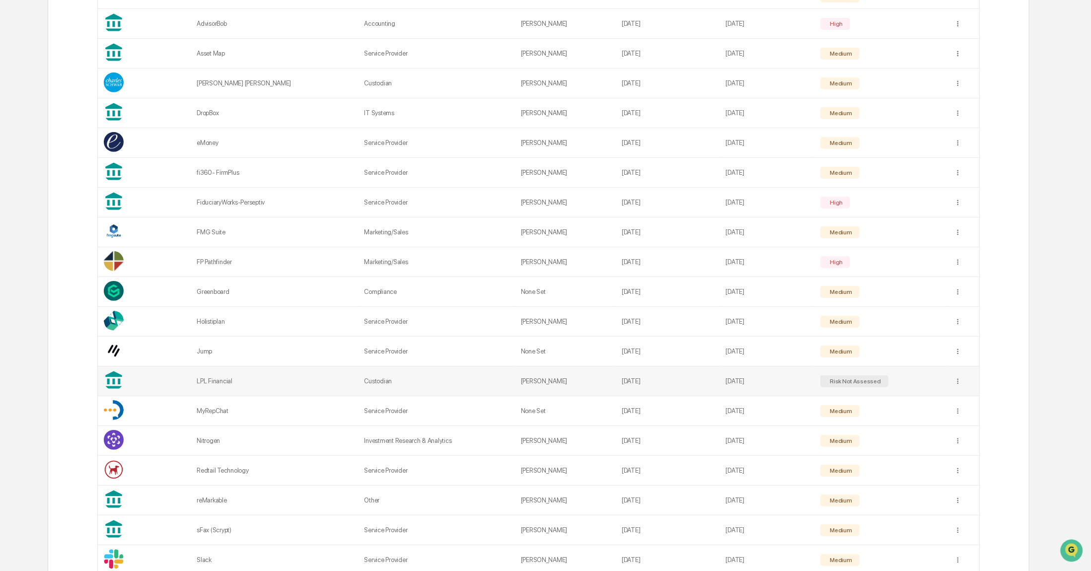
click at [629, 379] on td "May 16, 2025" at bounding box center [668, 381] width 104 height 30
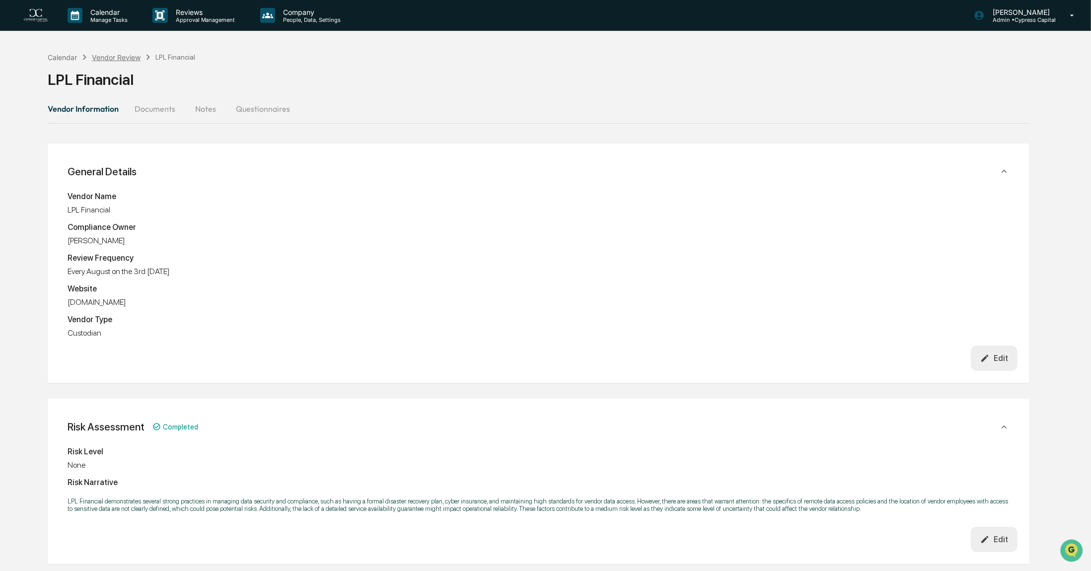
click at [105, 60] on div "Vendor Review" at bounding box center [116, 57] width 49 height 8
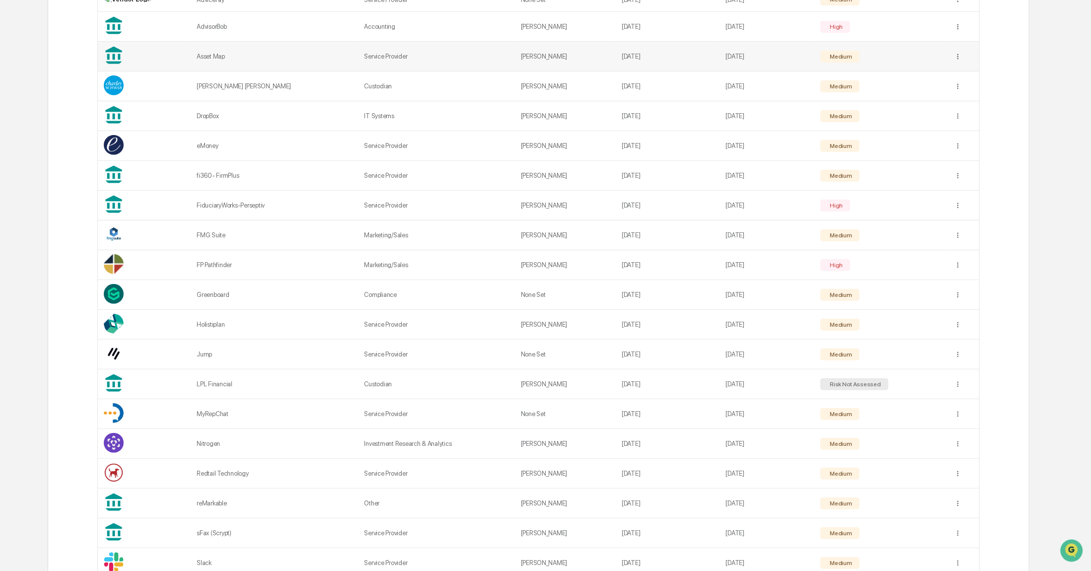
scroll to position [295, 0]
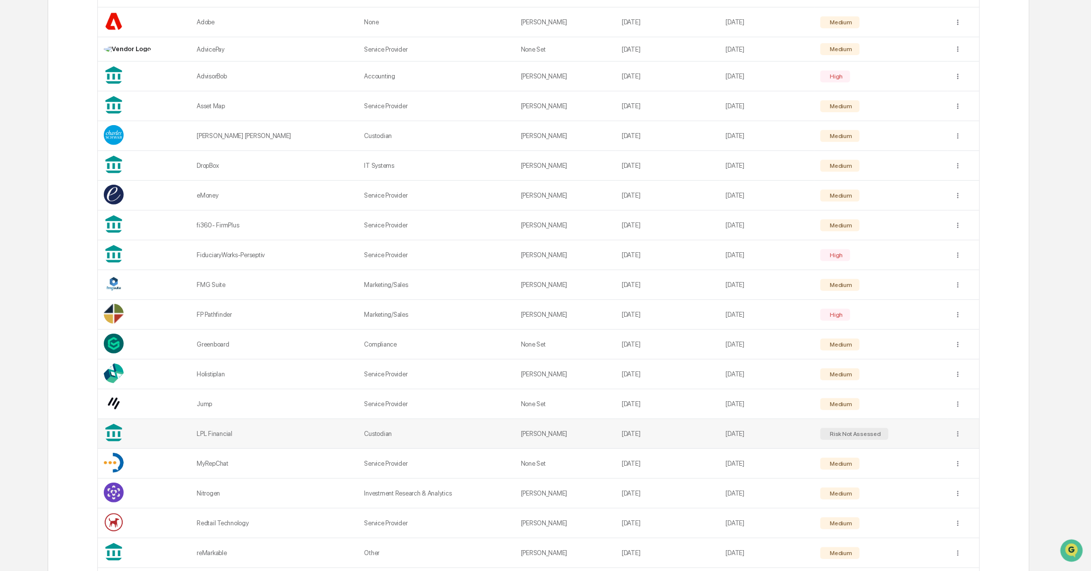
click at [205, 435] on div "LPL Financial" at bounding box center [274, 433] width 155 height 7
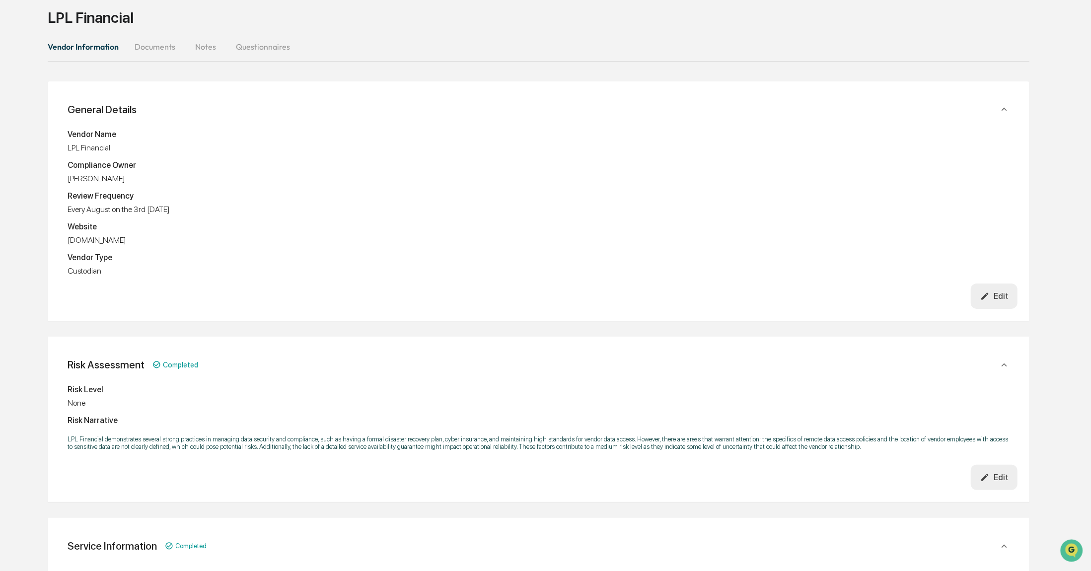
scroll to position [47, 0]
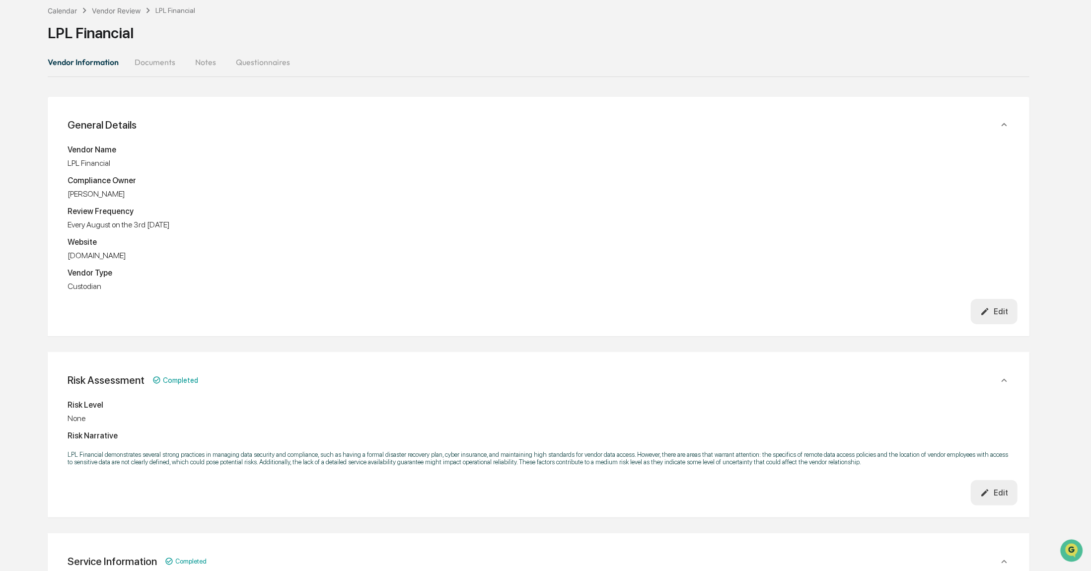
click at [159, 61] on button "Documents" at bounding box center [155, 62] width 57 height 24
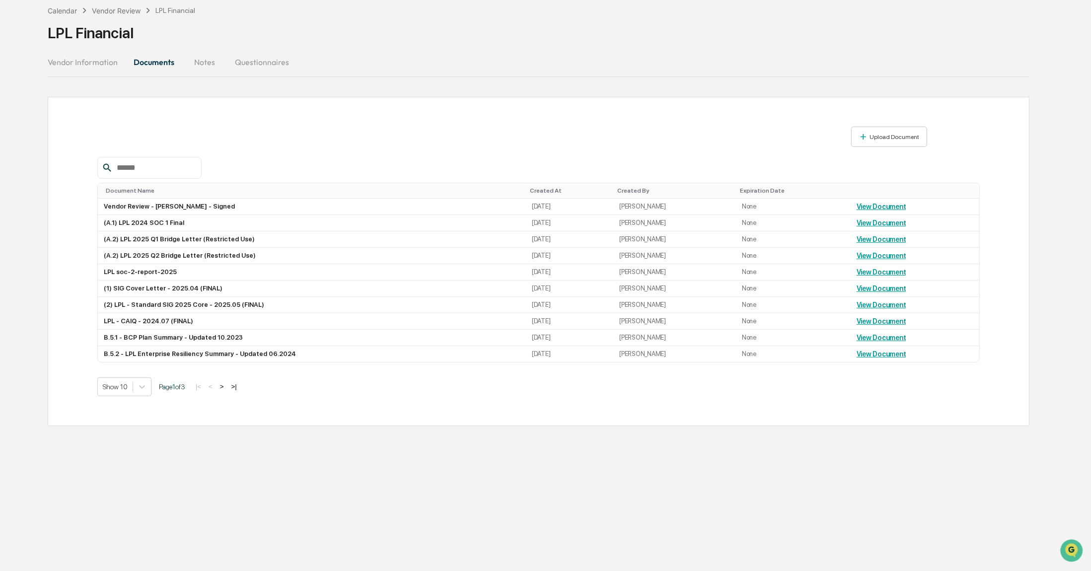
click at [79, 61] on button "Vendor Information" at bounding box center [87, 62] width 78 height 24
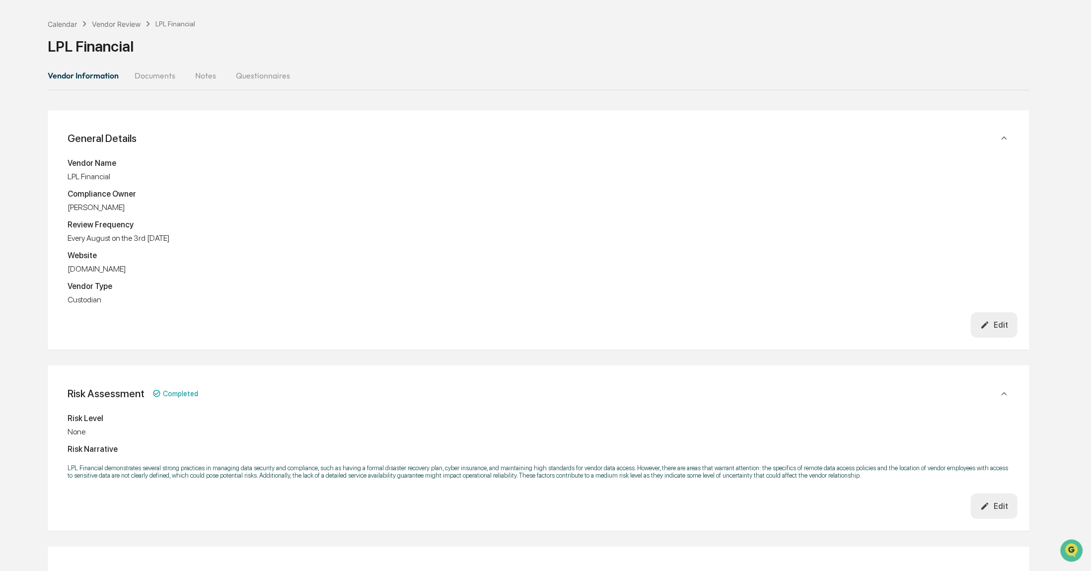
scroll to position [0, 0]
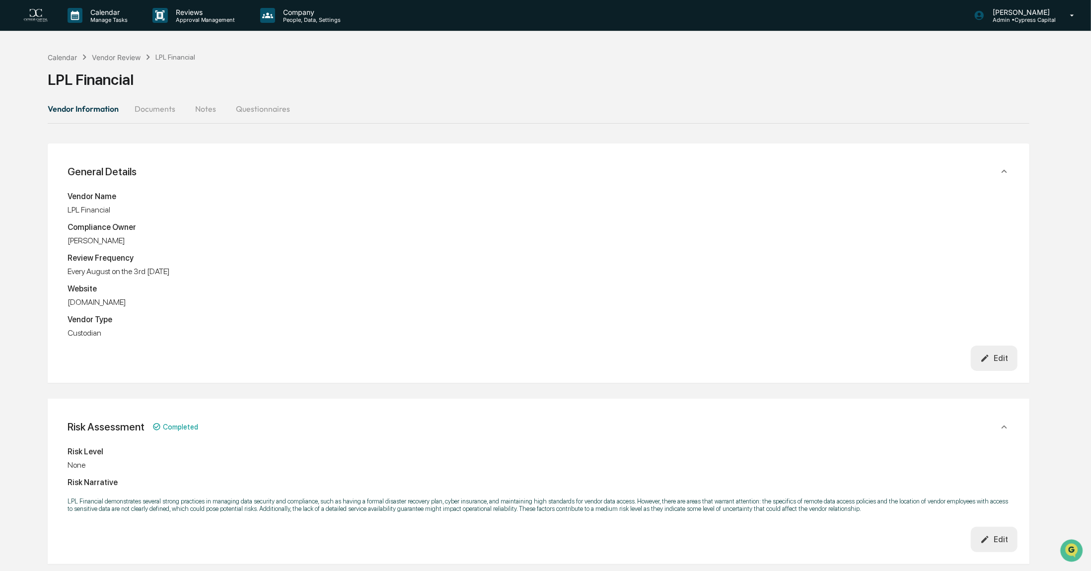
click at [262, 109] on button "Questionnaires" at bounding box center [263, 109] width 70 height 24
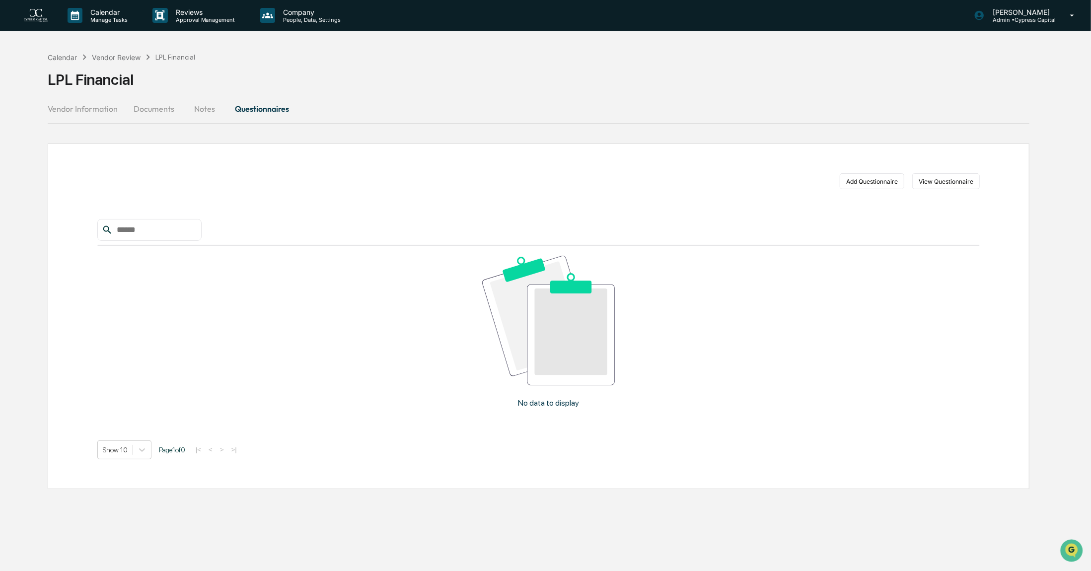
click at [71, 112] on button "Vendor Information" at bounding box center [87, 109] width 78 height 24
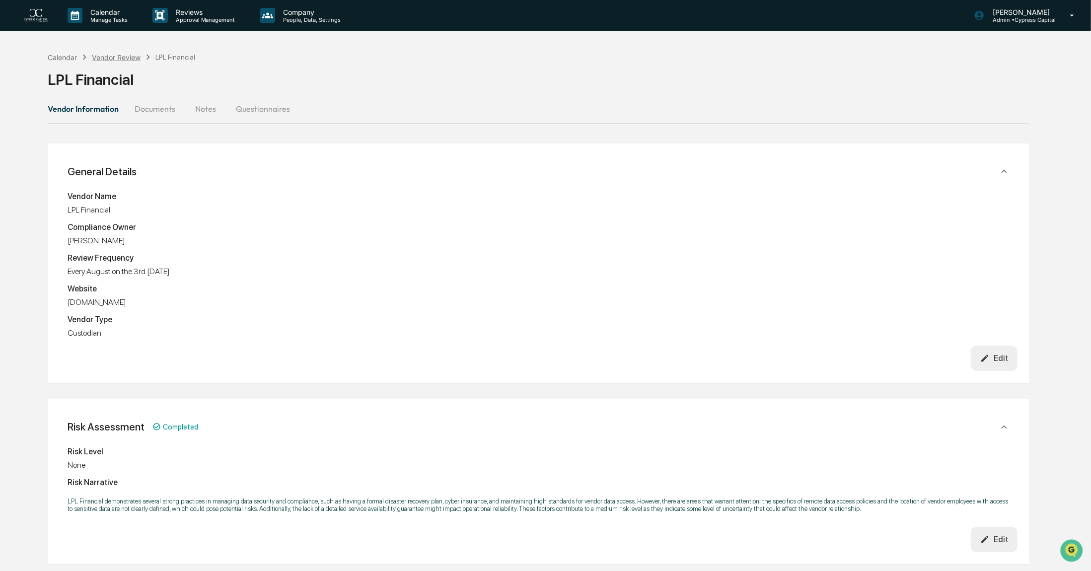
click at [115, 59] on div "Vendor Review" at bounding box center [116, 57] width 49 height 8
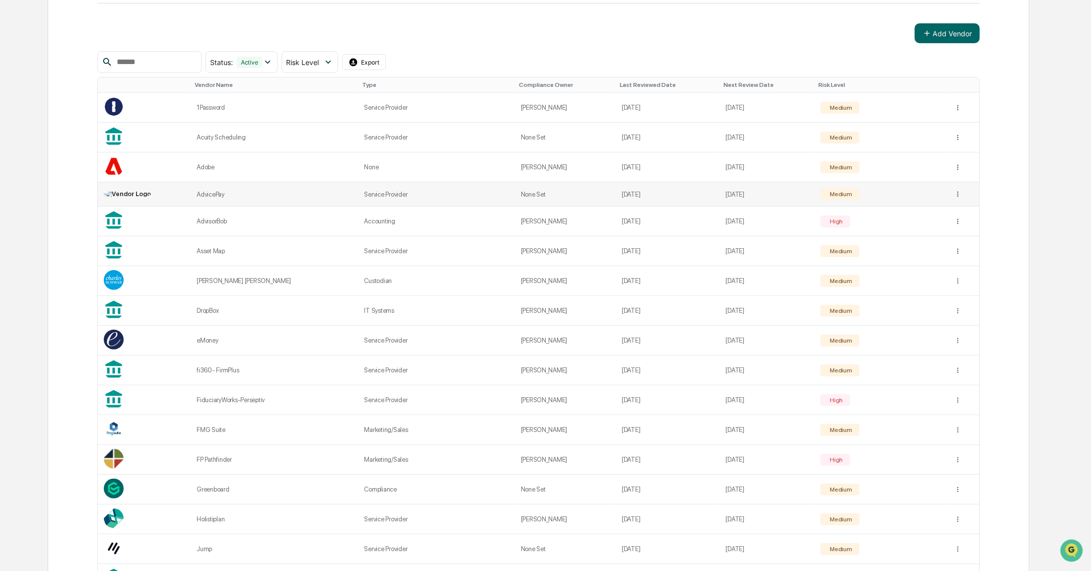
scroll to position [199, 0]
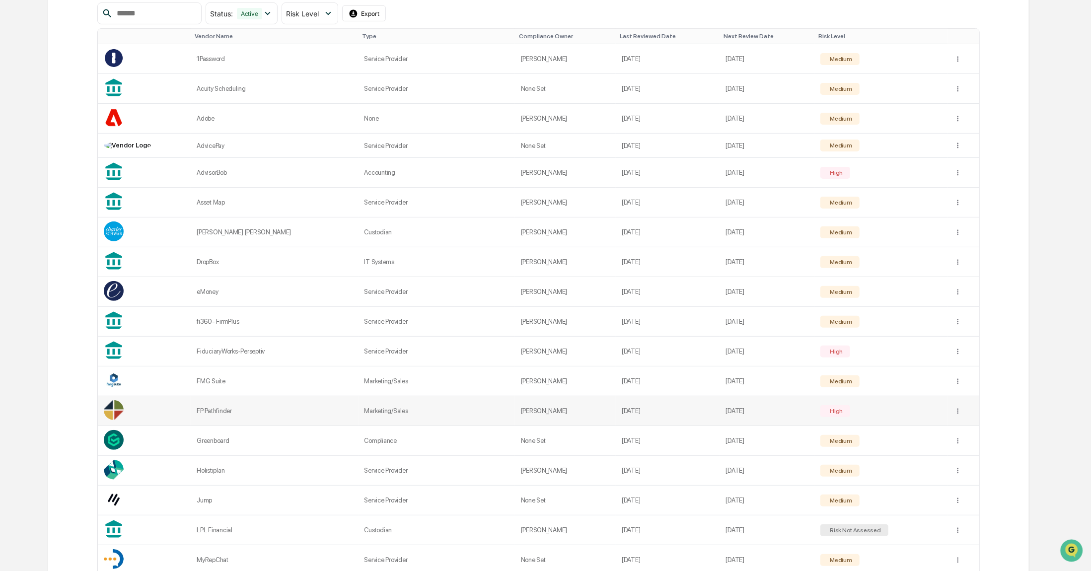
click at [227, 409] on div "FP Pathfinder" at bounding box center [274, 410] width 155 height 7
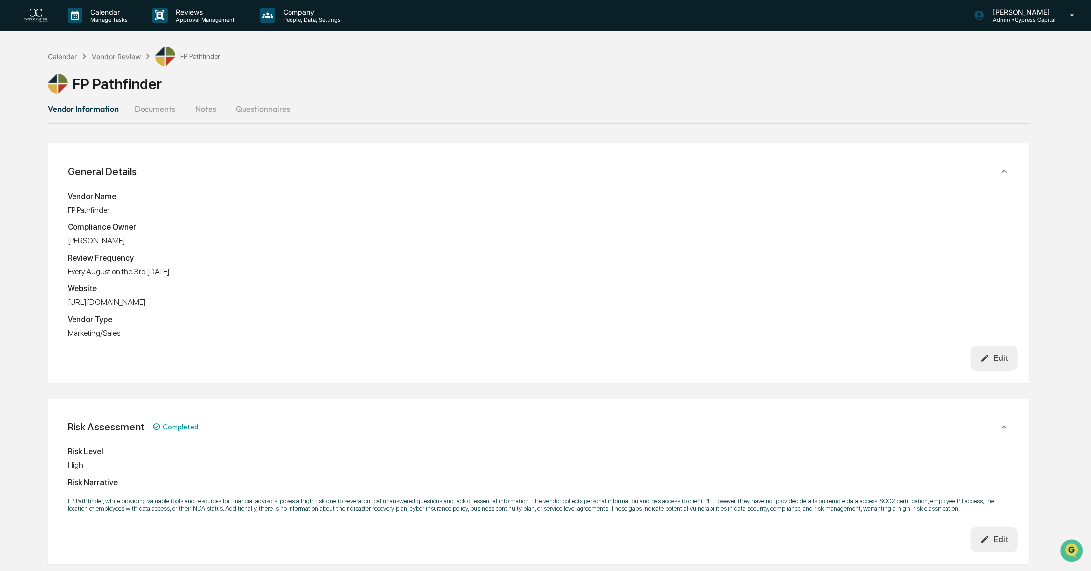
click at [125, 57] on div "Vendor Review" at bounding box center [116, 56] width 49 height 8
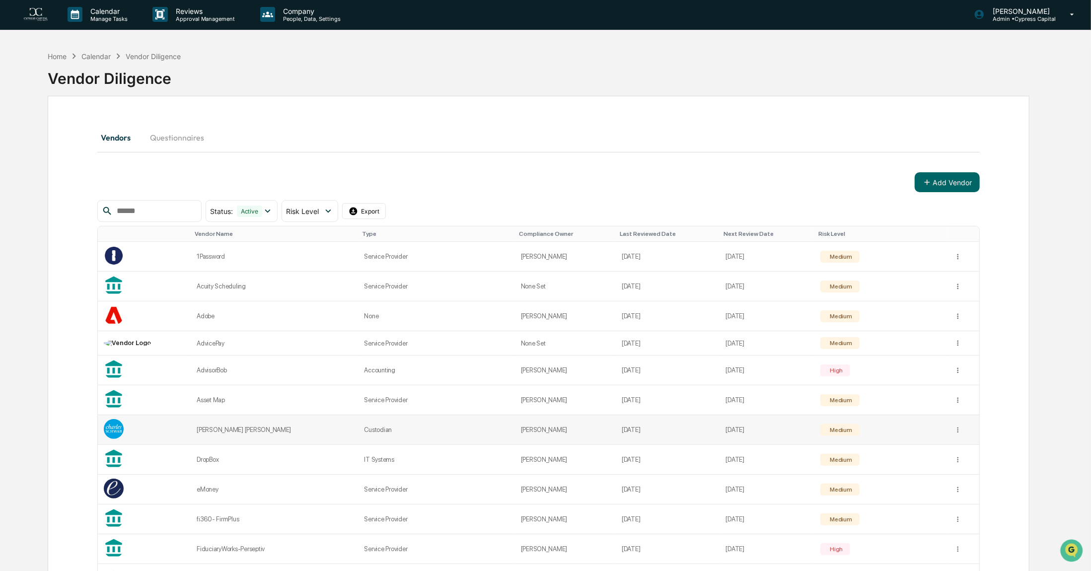
scroll to position [199, 0]
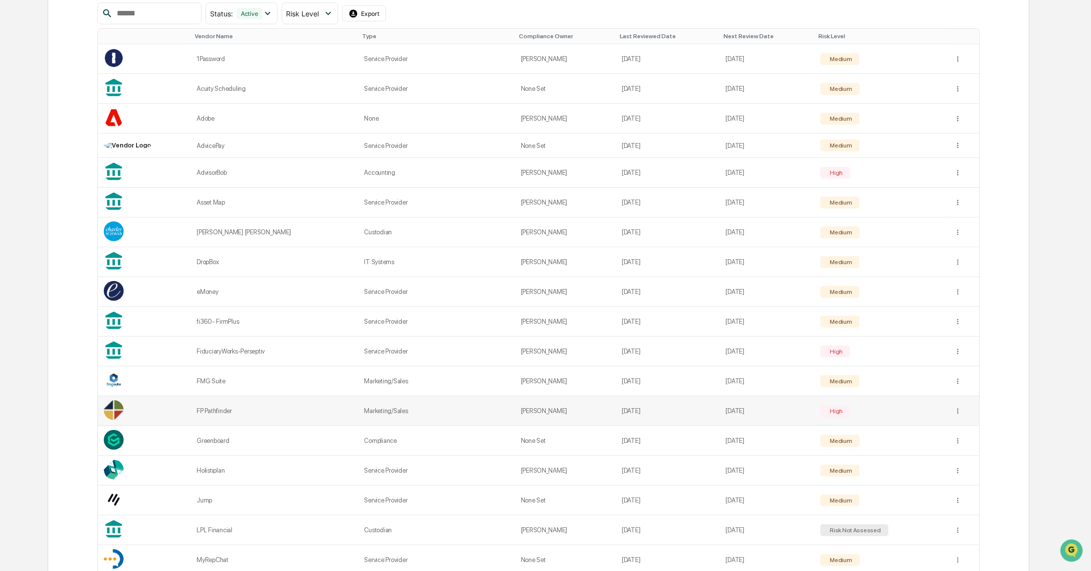
click at [837, 410] on div "High" at bounding box center [834, 411] width 15 height 7
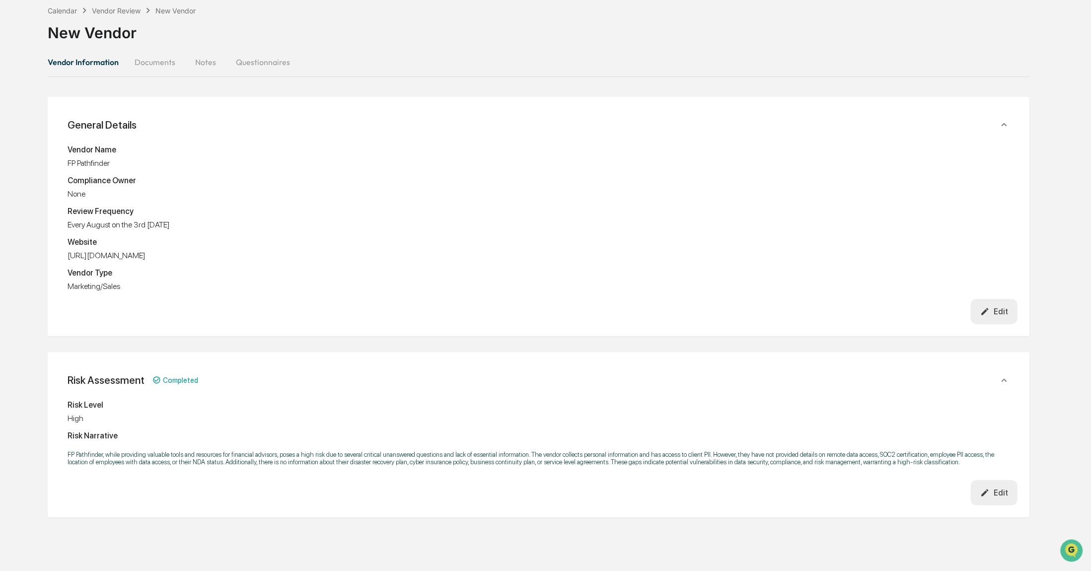
scroll to position [199, 0]
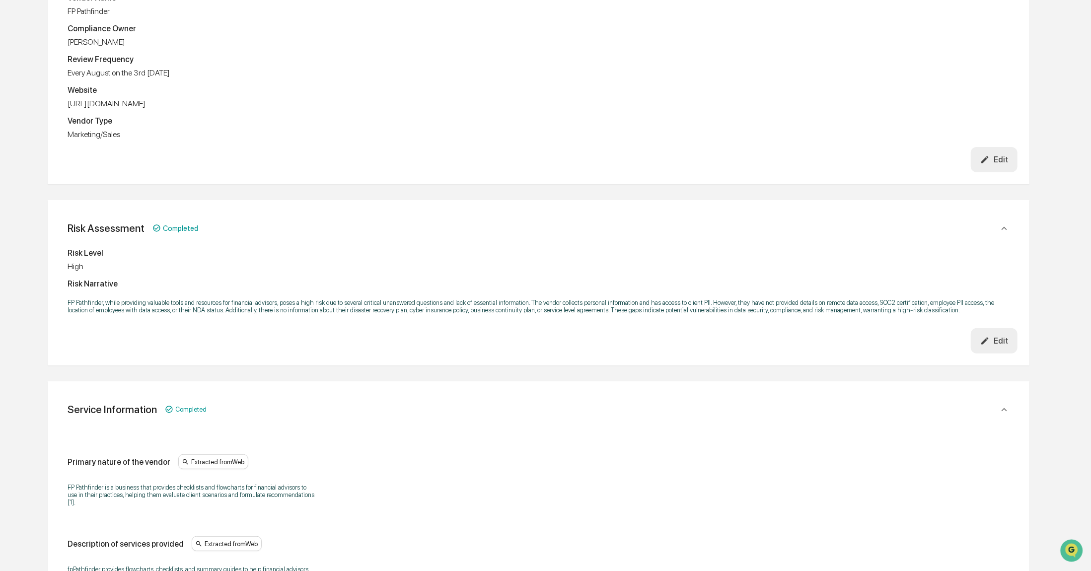
click at [998, 164] on div "Edit" at bounding box center [994, 159] width 28 height 9
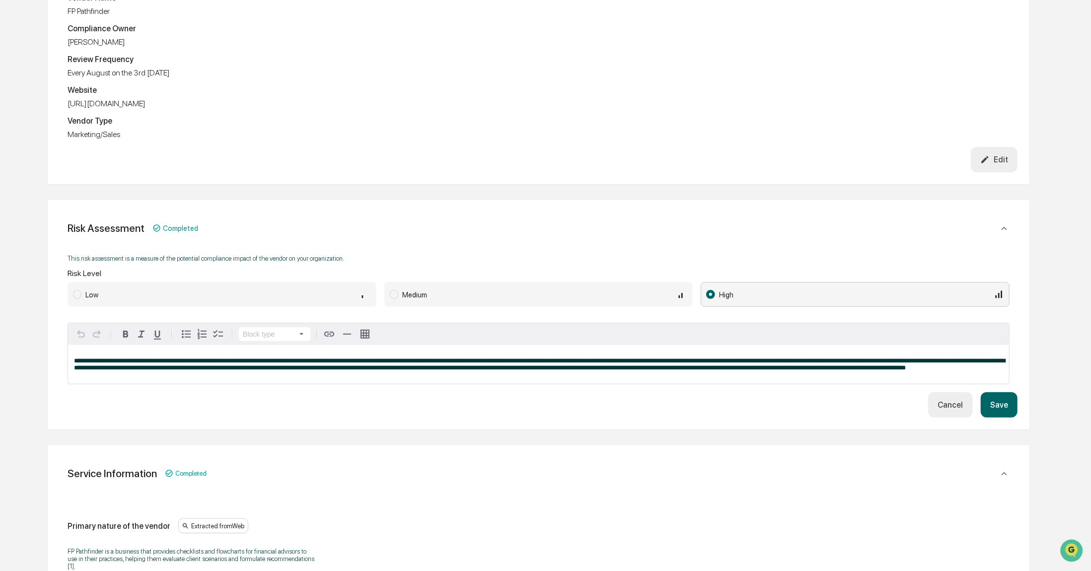
click at [73, 296] on span at bounding box center [77, 294] width 8 height 9
drag, startPoint x: 530, startPoint y: 365, endPoint x: 62, endPoint y: 365, distance: 468.6
click at [62, 147] on div "**********" at bounding box center [539, 68] width 958 height 158
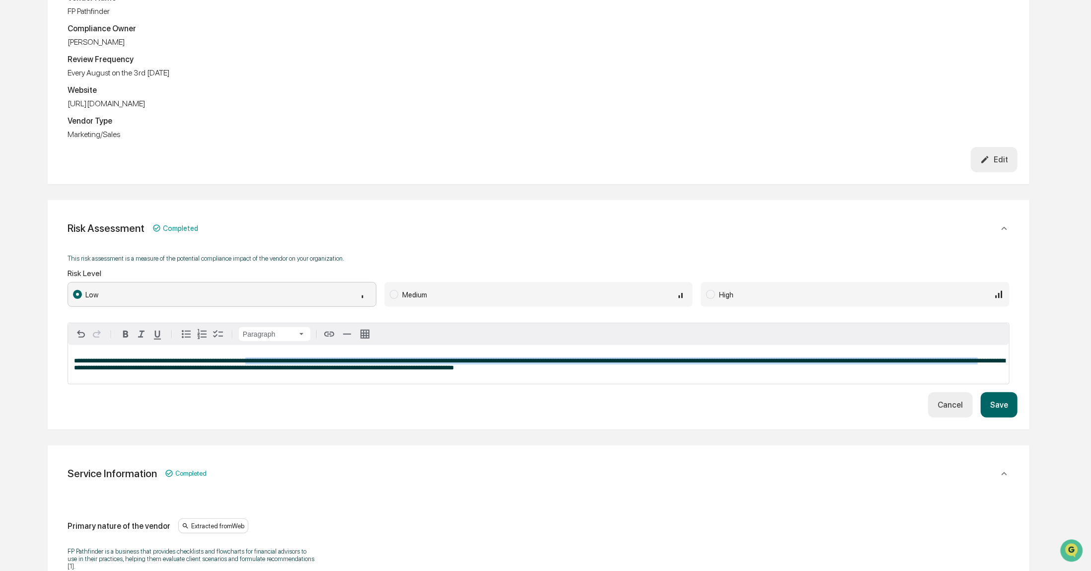
drag, startPoint x: 251, startPoint y: 364, endPoint x: 34, endPoint y: 368, distance: 217.0
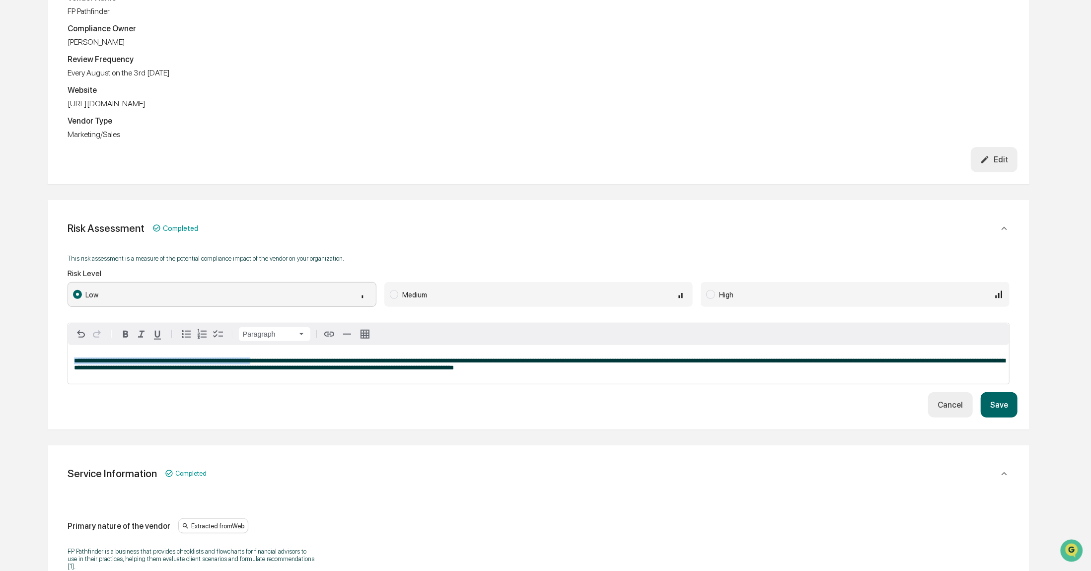
drag, startPoint x: 74, startPoint y: 365, endPoint x: 255, endPoint y: 363, distance: 180.7
click at [255, 363] on span "**********" at bounding box center [539, 363] width 931 height 13
drag, startPoint x: 98, startPoint y: 365, endPoint x: 53, endPoint y: 362, distance: 45.8
click at [53, 362] on div "**********" at bounding box center [538, 314] width 981 height 229
click at [1002, 410] on button "Save" at bounding box center [998, 404] width 37 height 25
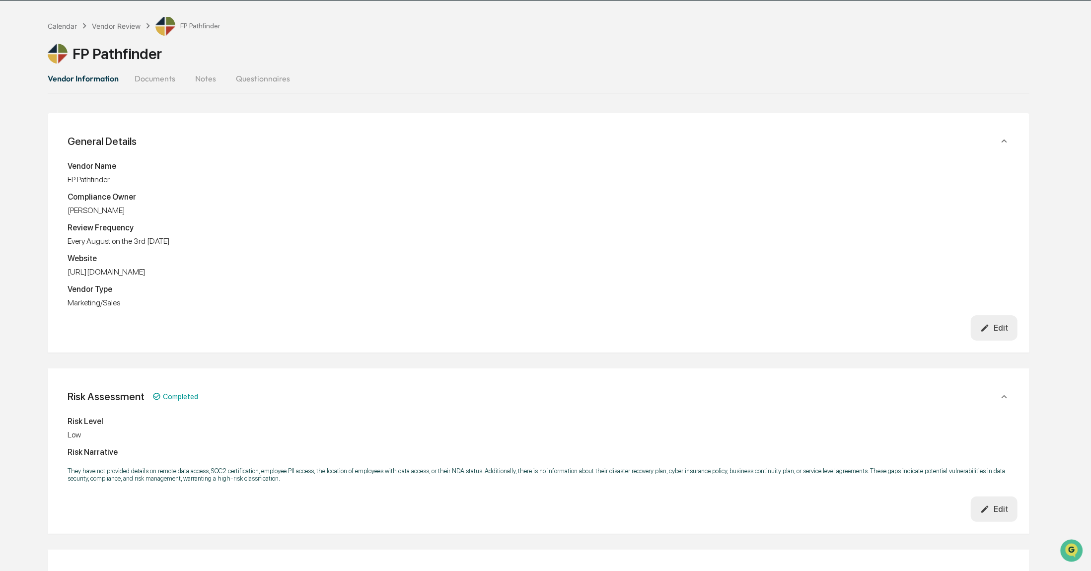
scroll to position [0, 0]
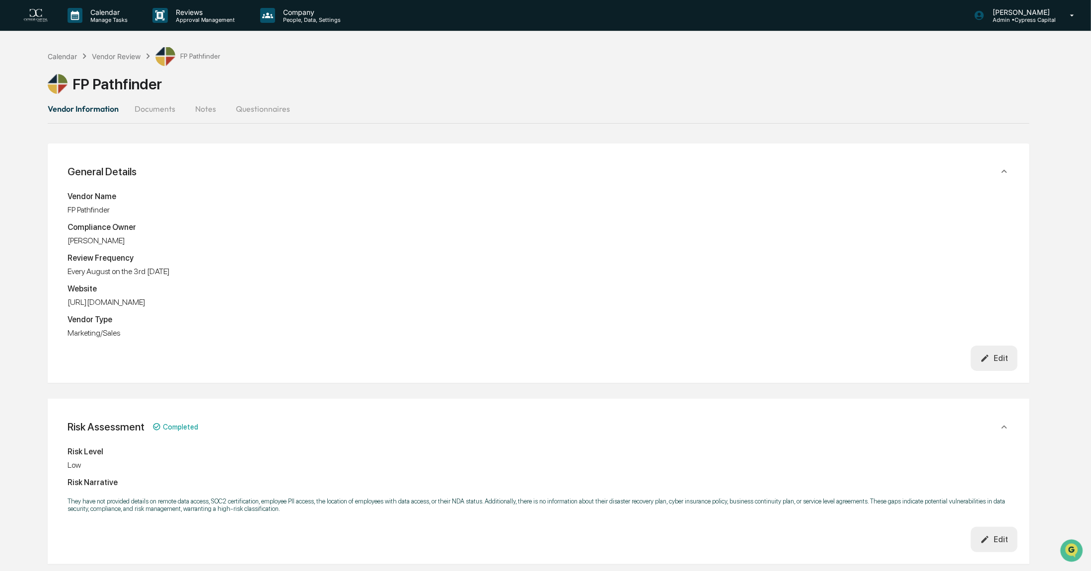
click at [36, 16] on img at bounding box center [36, 15] width 24 height 13
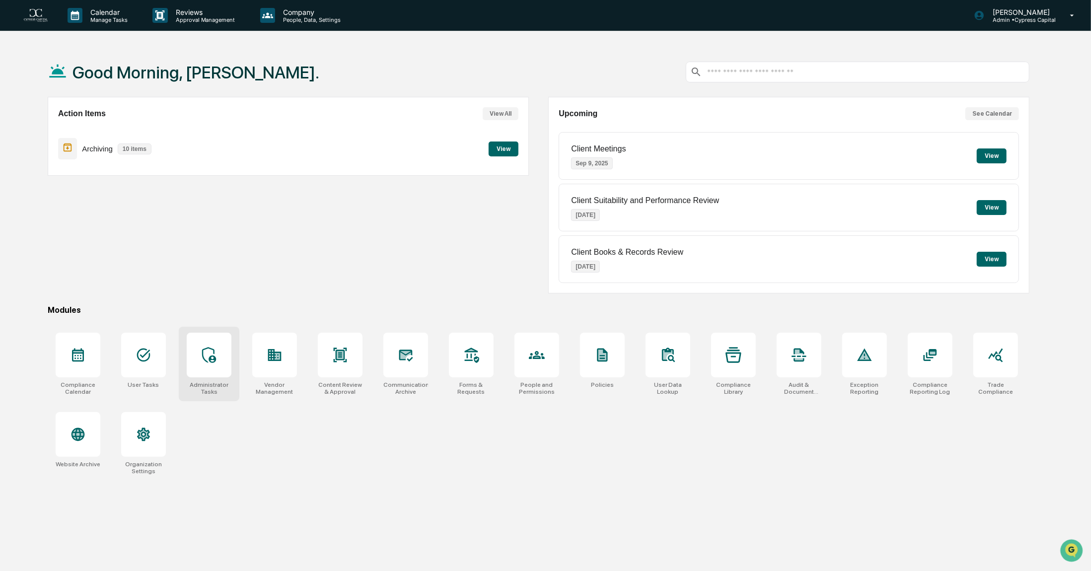
click at [189, 350] on div at bounding box center [209, 355] width 45 height 45
click at [208, 365] on div at bounding box center [209, 355] width 45 height 45
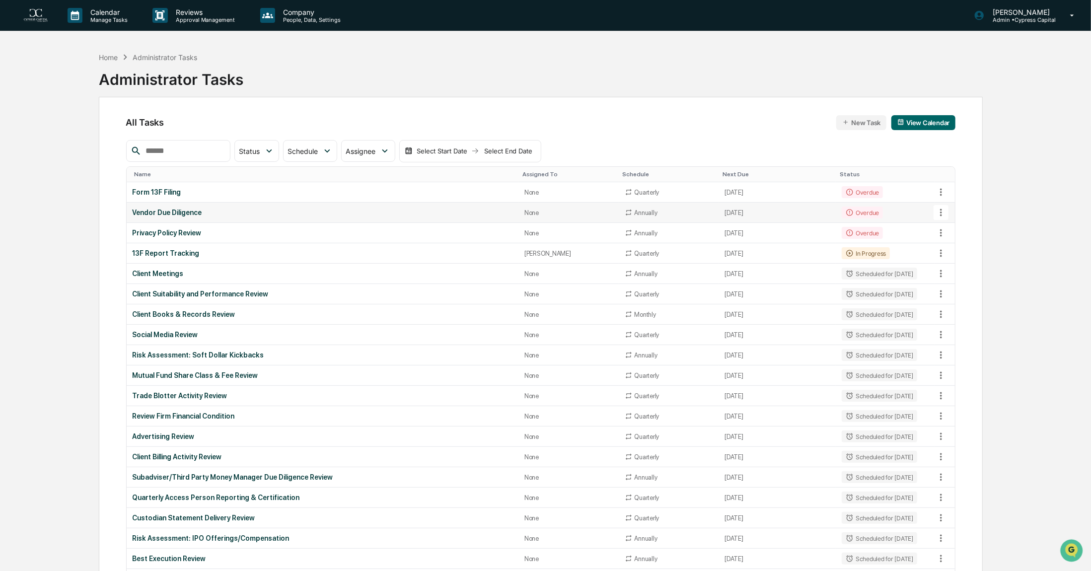
click at [153, 212] on div "Vendor Due Diligence" at bounding box center [323, 212] width 380 height 8
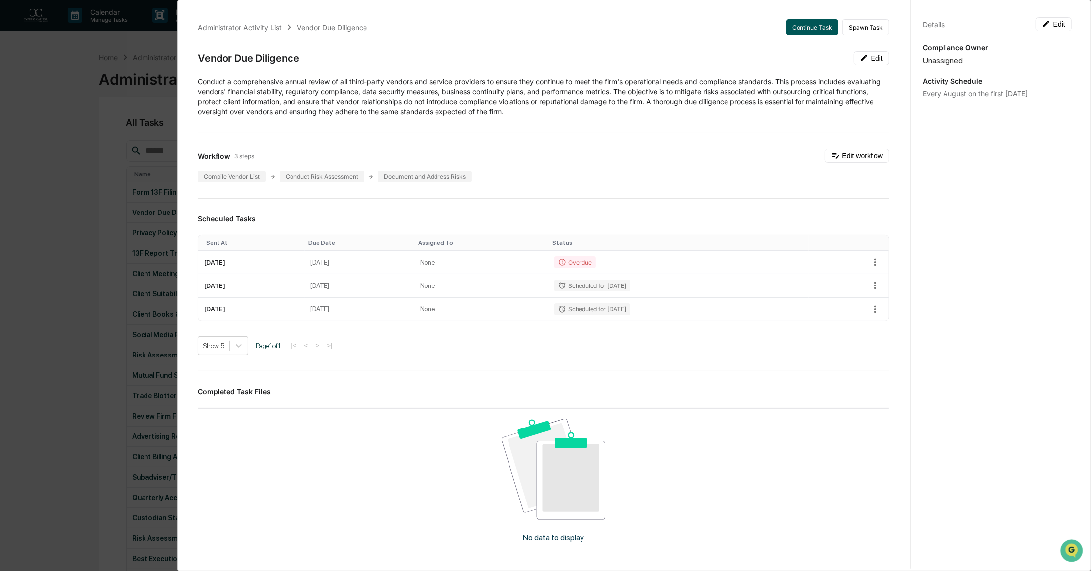
click at [804, 29] on button "Continue Task" at bounding box center [812, 27] width 52 height 16
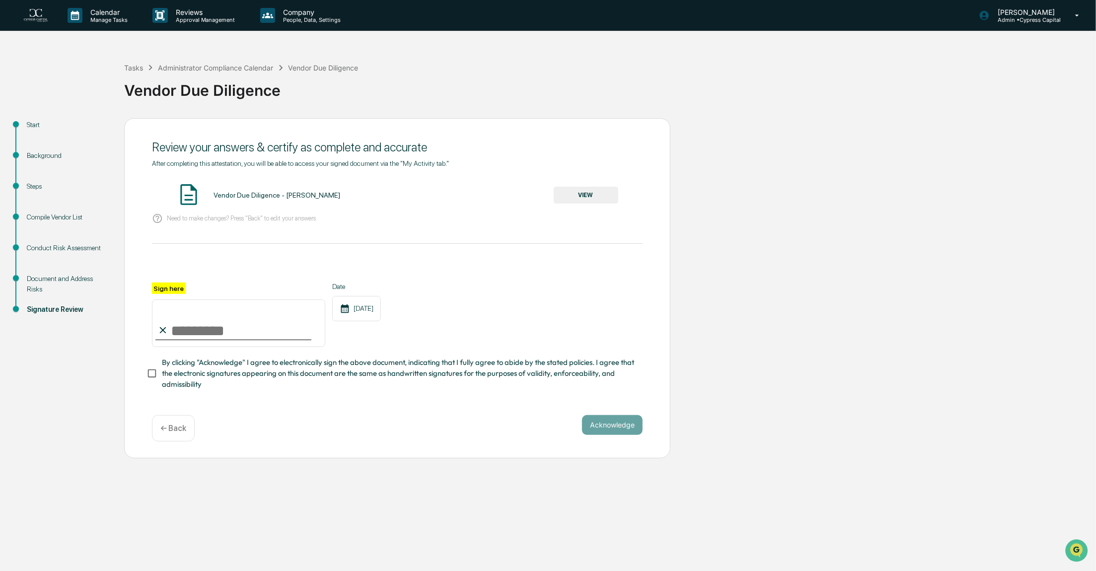
click at [41, 250] on div "Conduct Risk Assessment" at bounding box center [67, 248] width 81 height 10
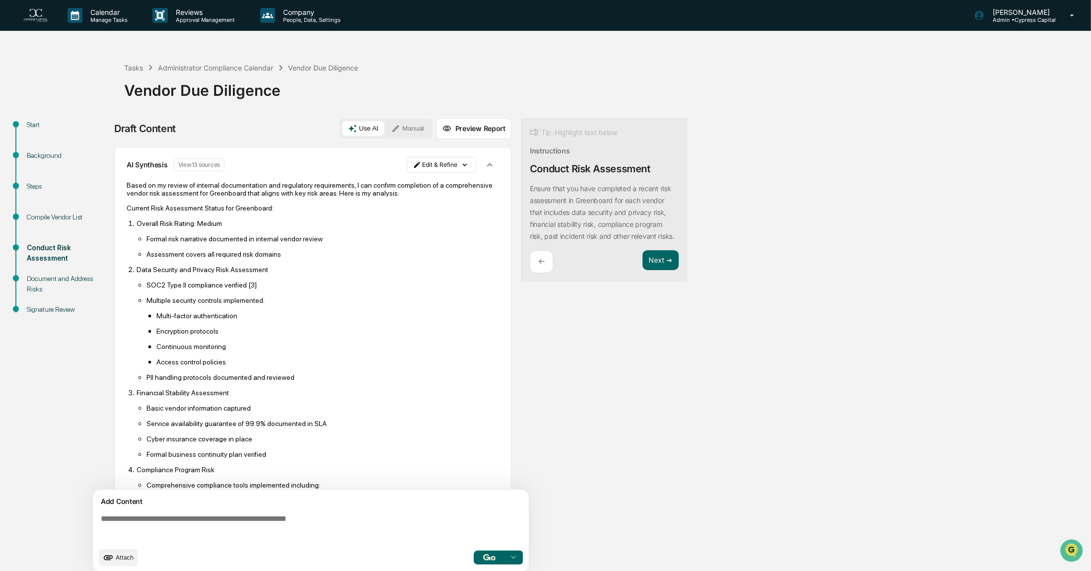
click at [38, 16] on img at bounding box center [36, 15] width 24 height 13
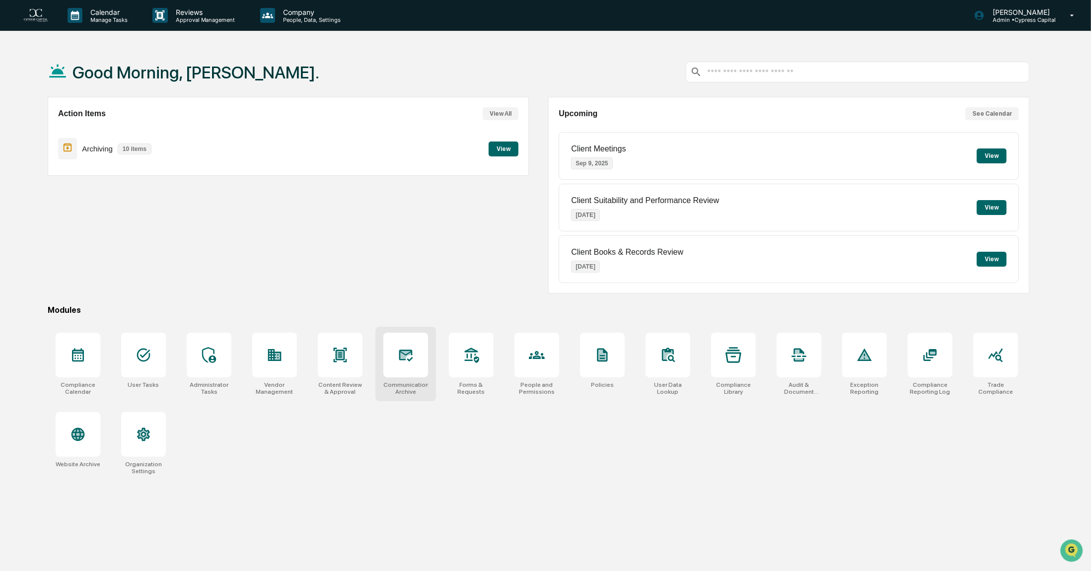
click at [402, 369] on div at bounding box center [405, 355] width 45 height 45
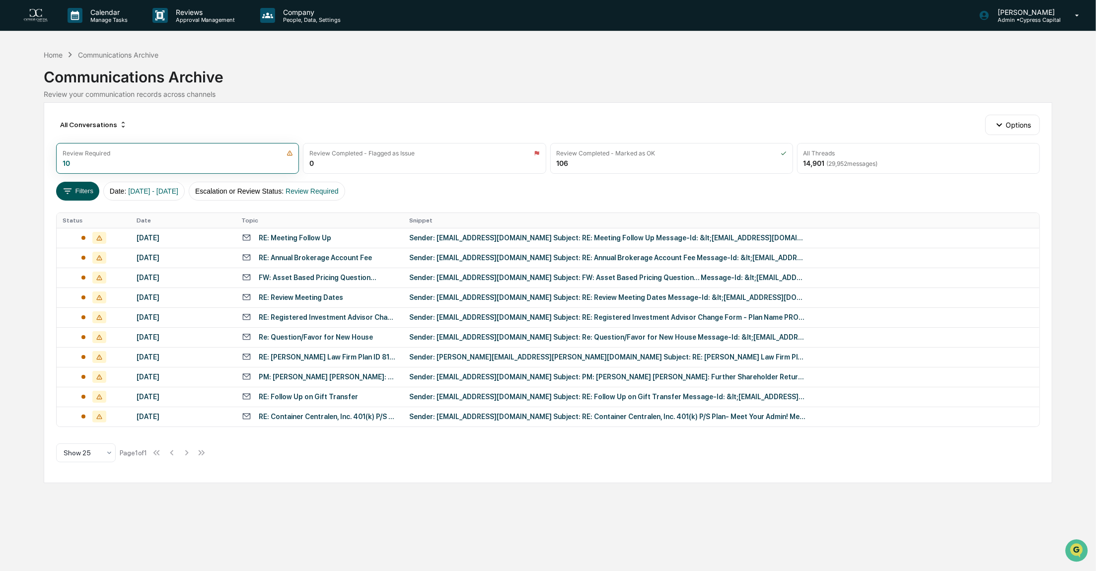
click at [83, 190] on button "Filters" at bounding box center [77, 191] width 43 height 19
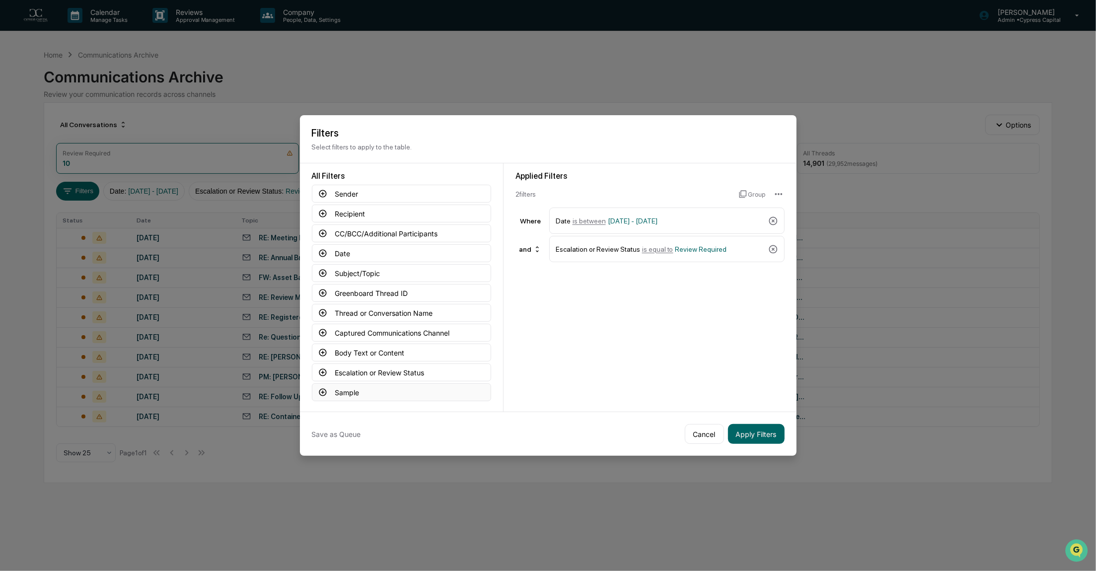
click at [343, 394] on button "Sample" at bounding box center [401, 392] width 179 height 18
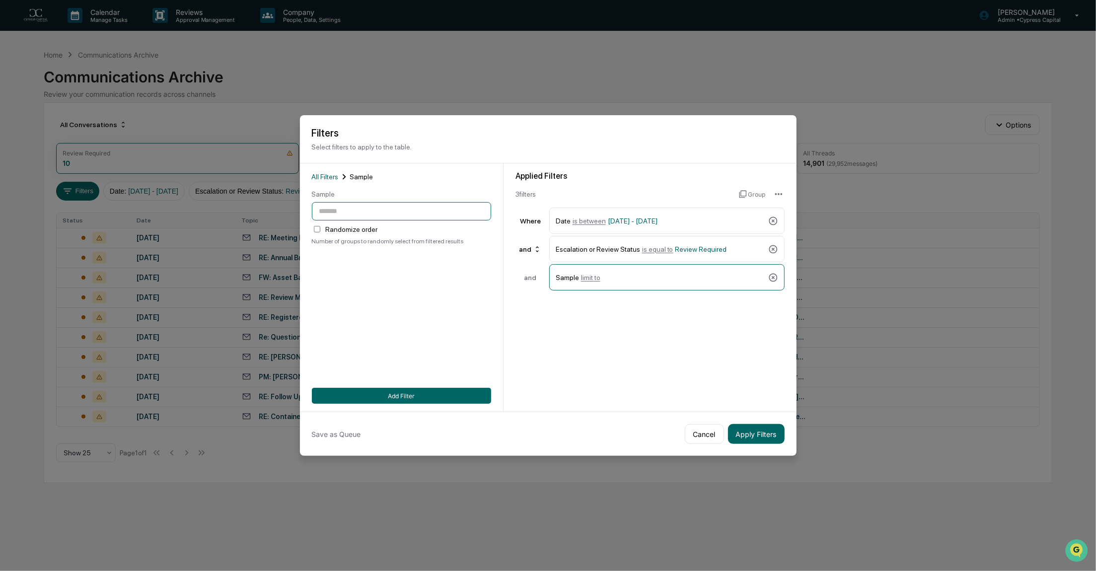
click at [366, 212] on input "number" at bounding box center [401, 211] width 179 height 18
click at [697, 437] on button "Cancel" at bounding box center [704, 434] width 39 height 20
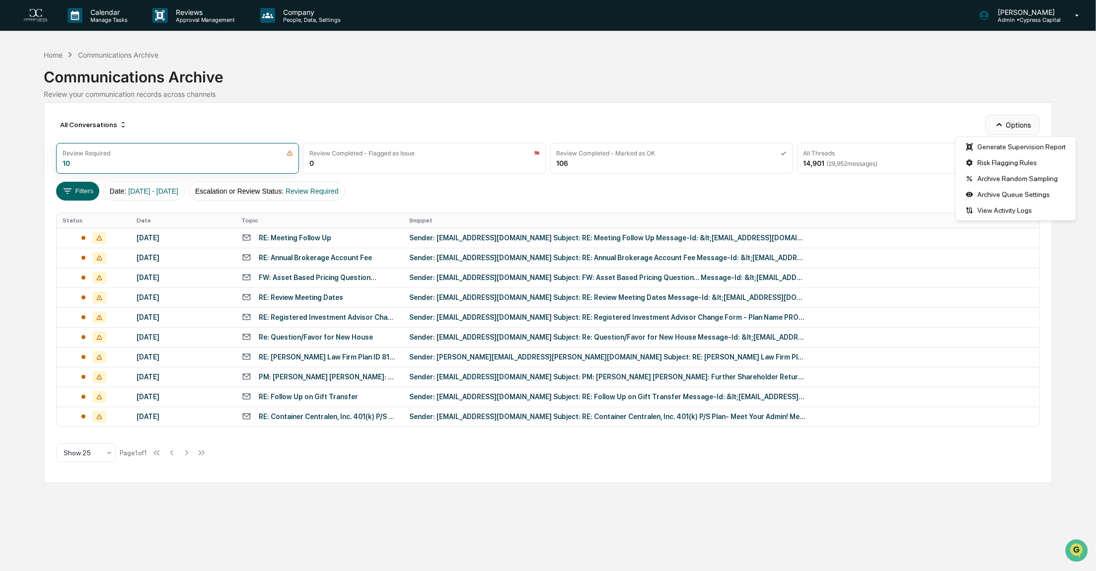
click at [1016, 119] on button "Options" at bounding box center [1012, 125] width 54 height 20
click at [1009, 146] on div "Generate Supervision Report" at bounding box center [1015, 147] width 116 height 16
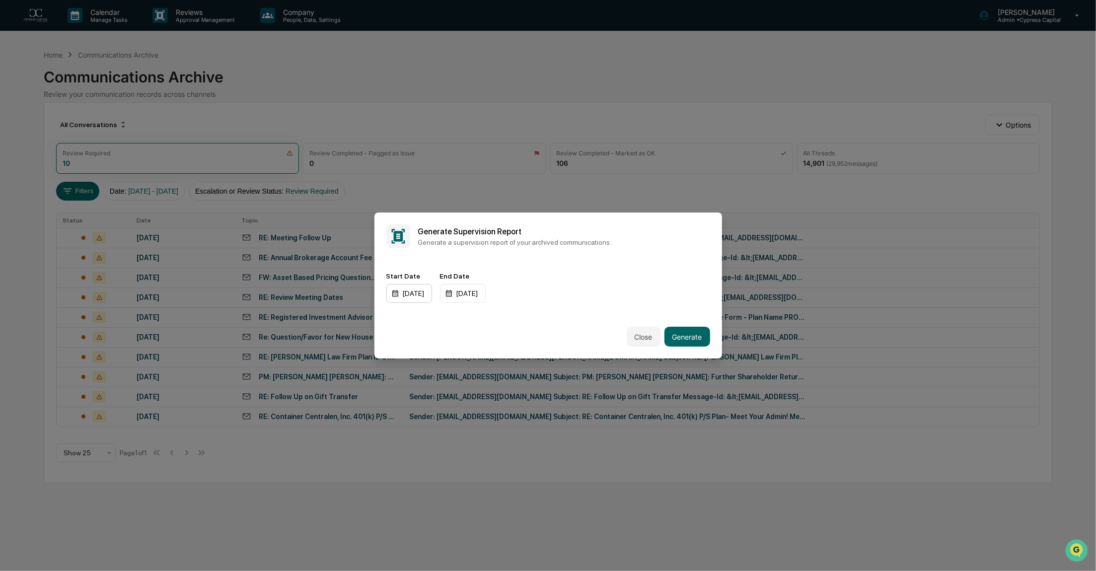
click at [432, 298] on div "[DATE]" at bounding box center [409, 293] width 46 height 19
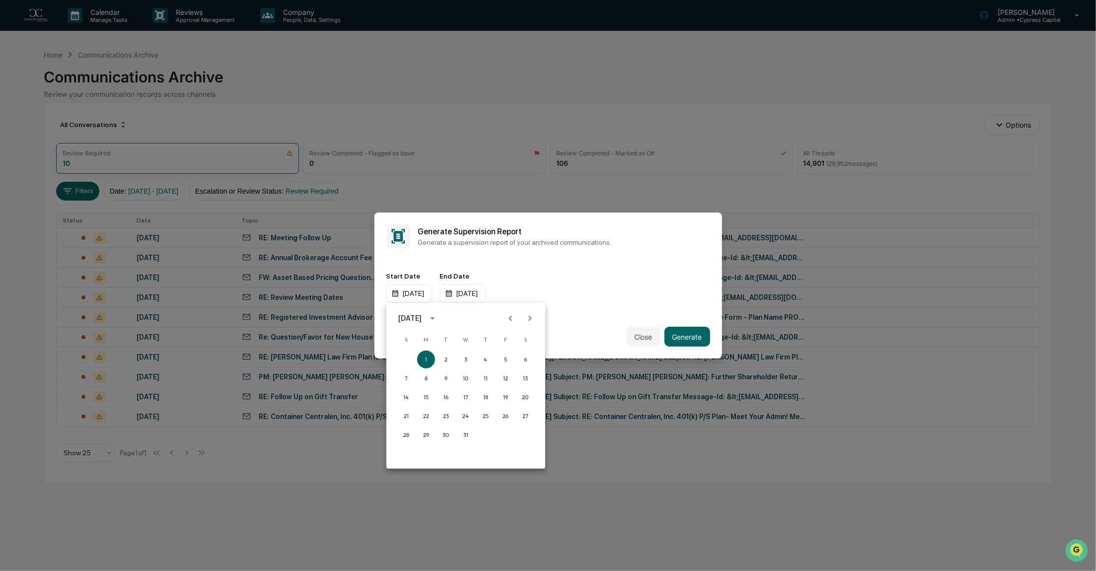
click at [421, 317] on div "[DATE]" at bounding box center [409, 318] width 23 height 11
click at [512, 397] on button "2025" at bounding box center [517, 399] width 36 height 18
click at [509, 366] on button "Jun" at bounding box center [517, 368] width 36 height 18
click at [406, 357] on button "1" at bounding box center [406, 359] width 18 height 18
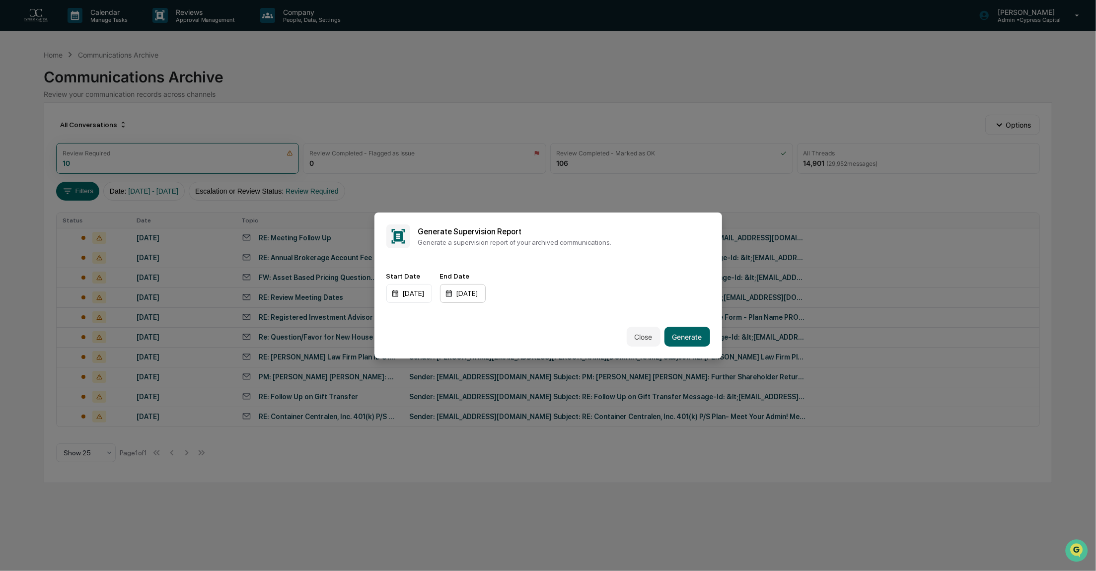
click at [432, 293] on div "[DATE]" at bounding box center [409, 293] width 46 height 19
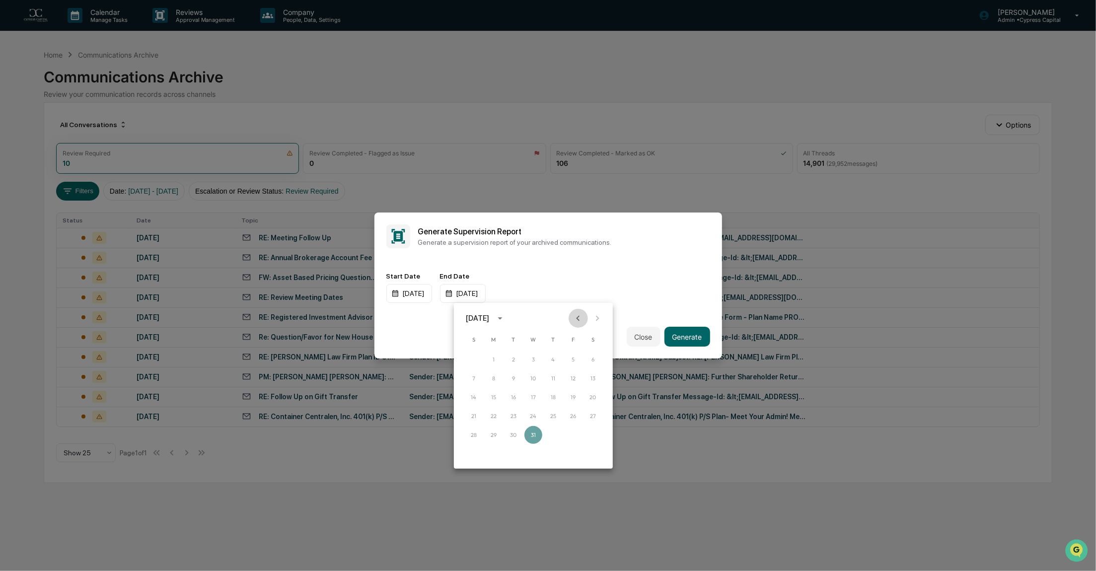
click at [575, 316] on icon "Previous month" at bounding box center [577, 318] width 11 height 11
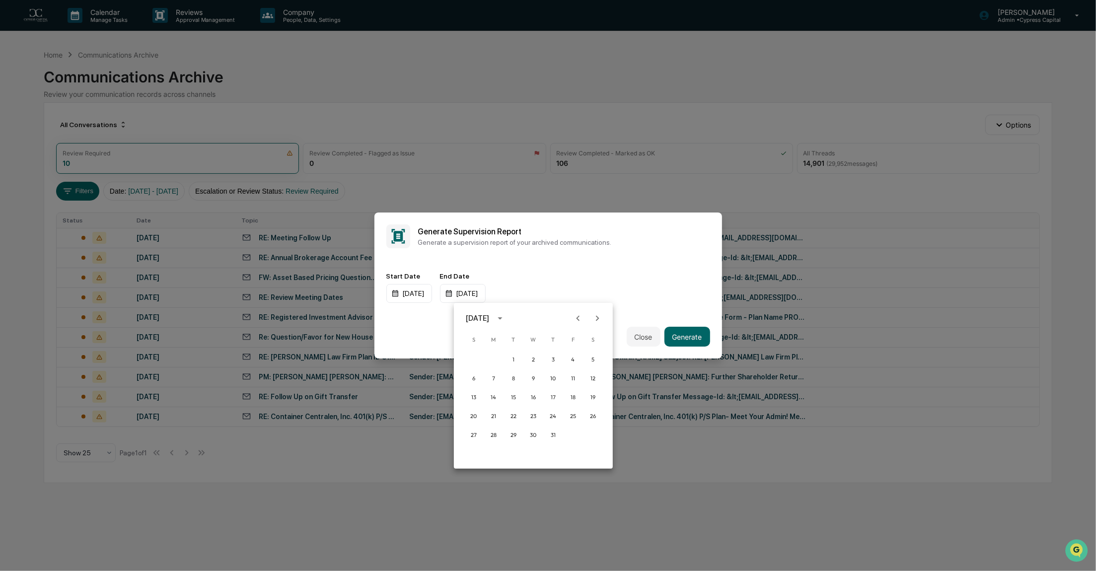
click at [575, 316] on icon "Previous month" at bounding box center [577, 318] width 11 height 11
click at [497, 435] on button "30" at bounding box center [493, 435] width 18 height 18
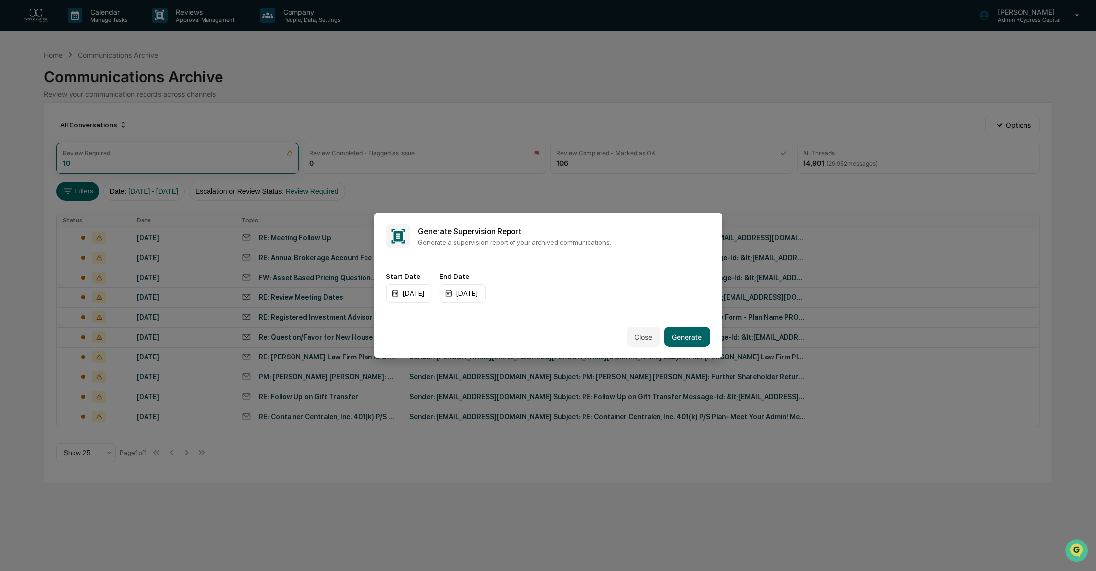
click at [588, 264] on div "Start Date [DATE] End Date [DATE]" at bounding box center [547, 287] width 347 height 55
click at [686, 338] on button "Generate" at bounding box center [687, 337] width 46 height 20
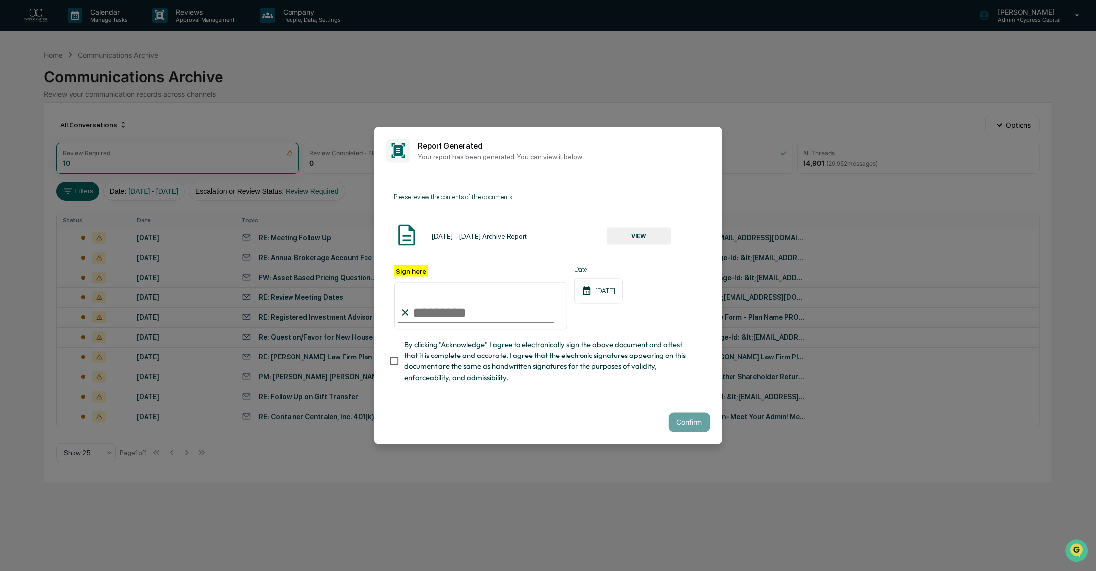
click at [619, 236] on button "VIEW" at bounding box center [639, 235] width 65 height 17
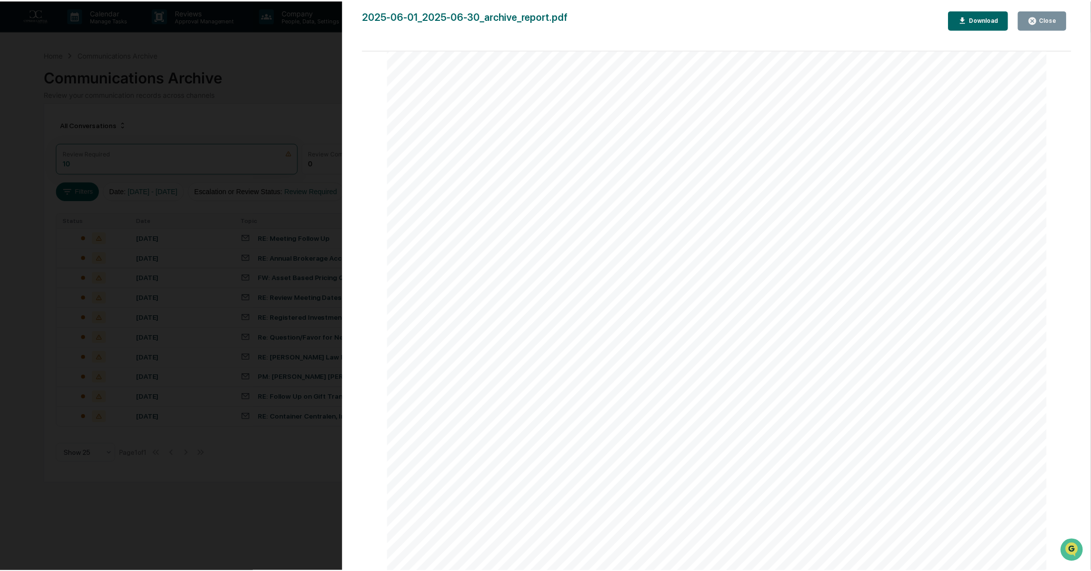
scroll to position [0, 0]
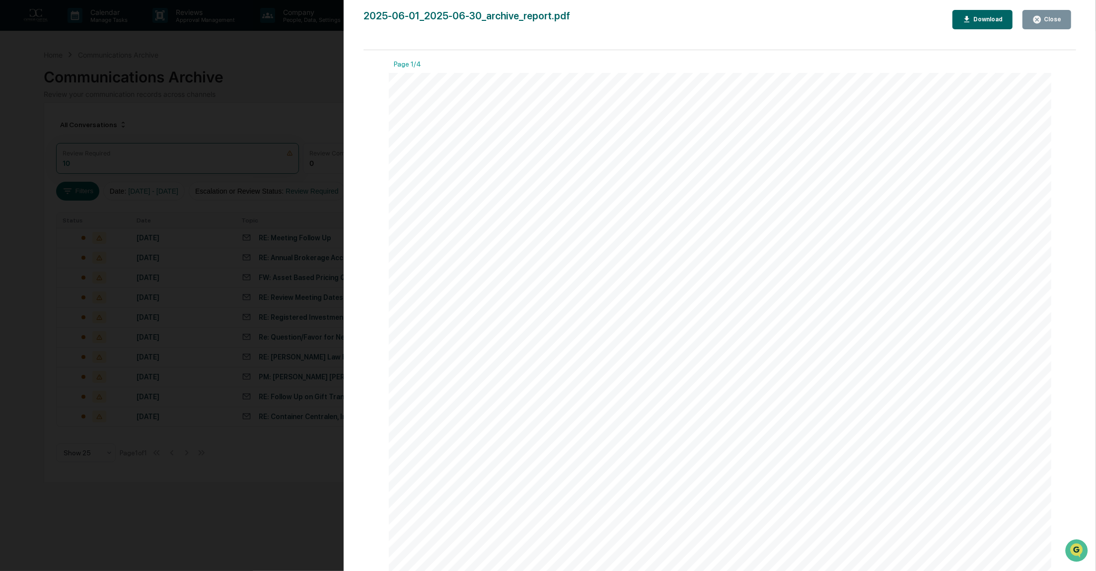
click at [1051, 19] on div "Close" at bounding box center [1050, 19] width 19 height 7
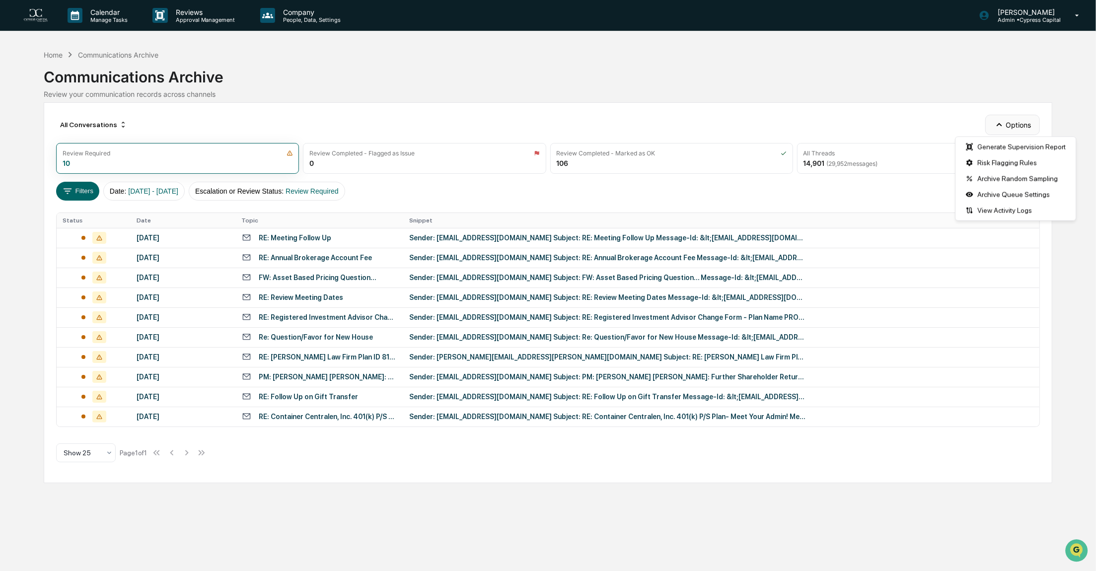
click at [1020, 130] on button "Options" at bounding box center [1012, 125] width 54 height 20
click at [1005, 180] on div "Archive Random Sampling" at bounding box center [1015, 179] width 116 height 16
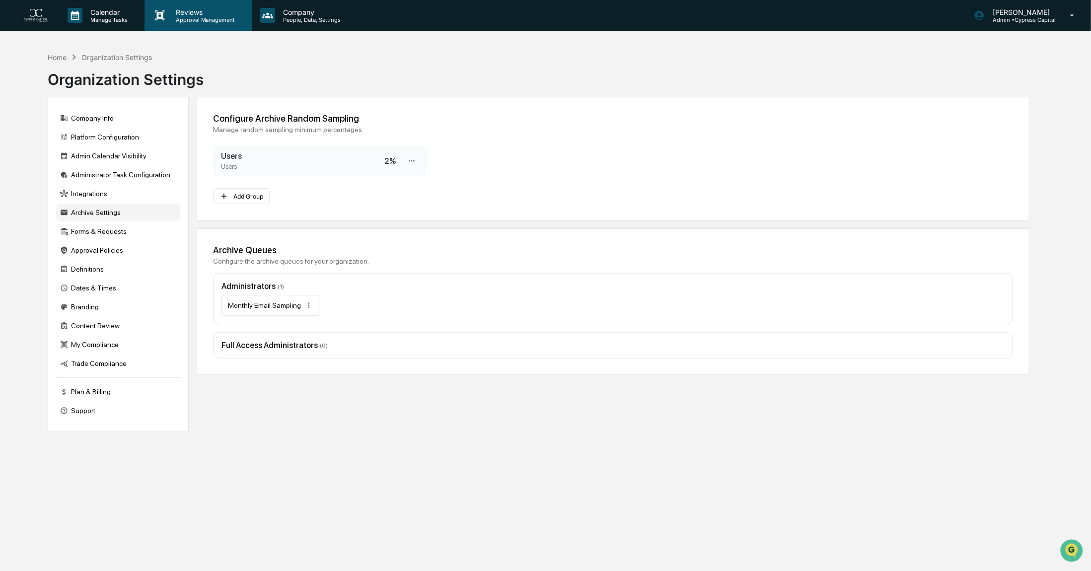
click at [196, 17] on p "Approval Management" at bounding box center [204, 19] width 72 height 7
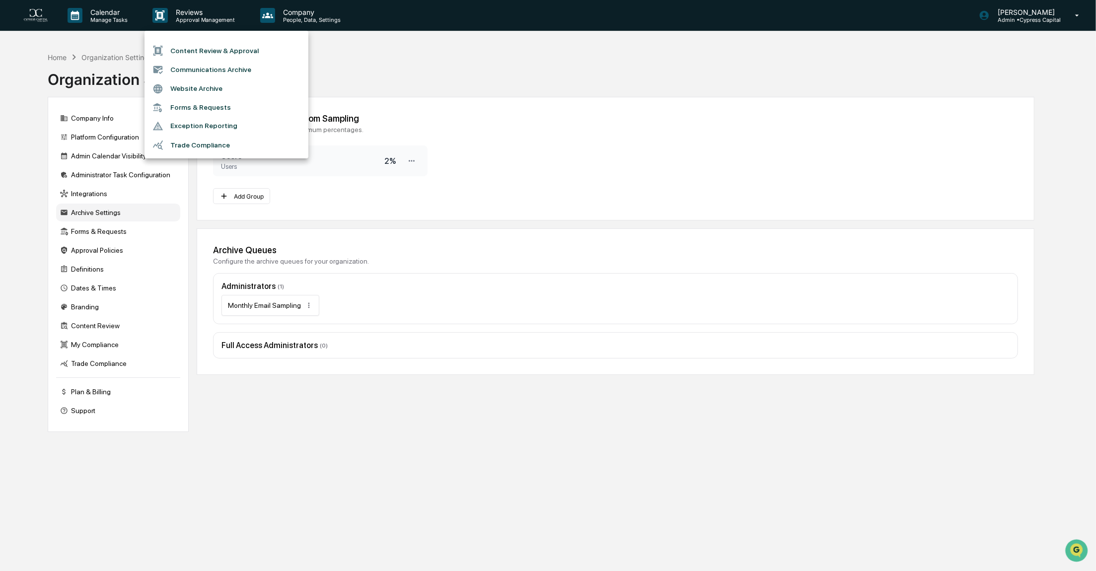
click at [194, 72] on li "Communications Archive" at bounding box center [226, 69] width 164 height 19
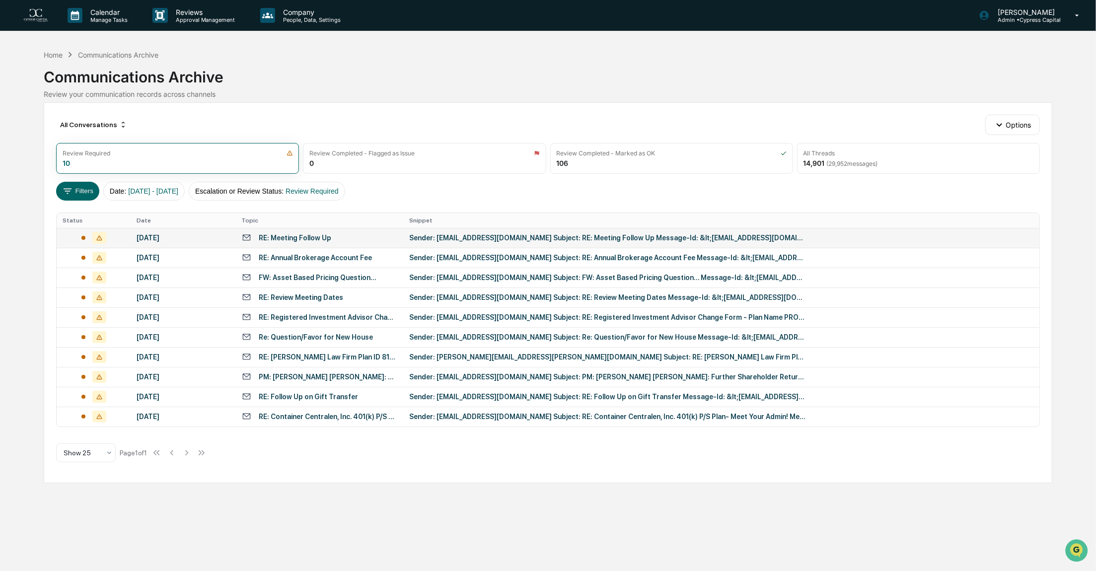
click at [425, 240] on div "Sender: [EMAIL_ADDRESS][DOMAIN_NAME] Subject: RE: Meeting Follow Up Message-Id:…" at bounding box center [607, 238] width 397 height 8
click at [24, 92] on div "Calendar Manage Tasks Reviews Approval Management Company People, Data, Setting…" at bounding box center [548, 285] width 1096 height 571
click at [373, 157] on div "Review Completed - Flagged as Issue 0" at bounding box center [424, 158] width 243 height 31
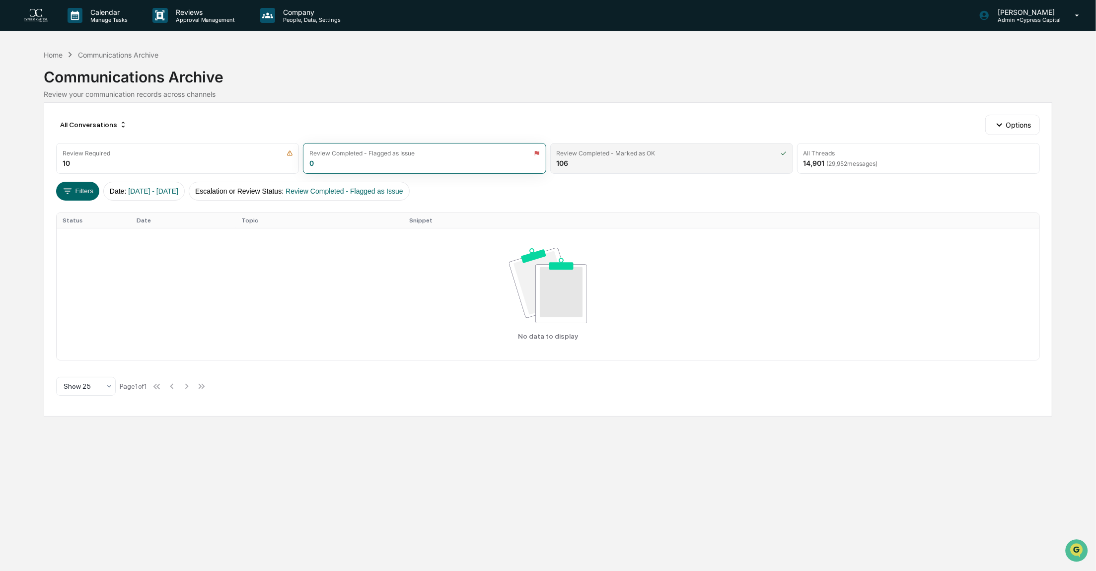
click at [609, 153] on div "Review Completed - Marked as OK" at bounding box center [605, 152] width 99 height 7
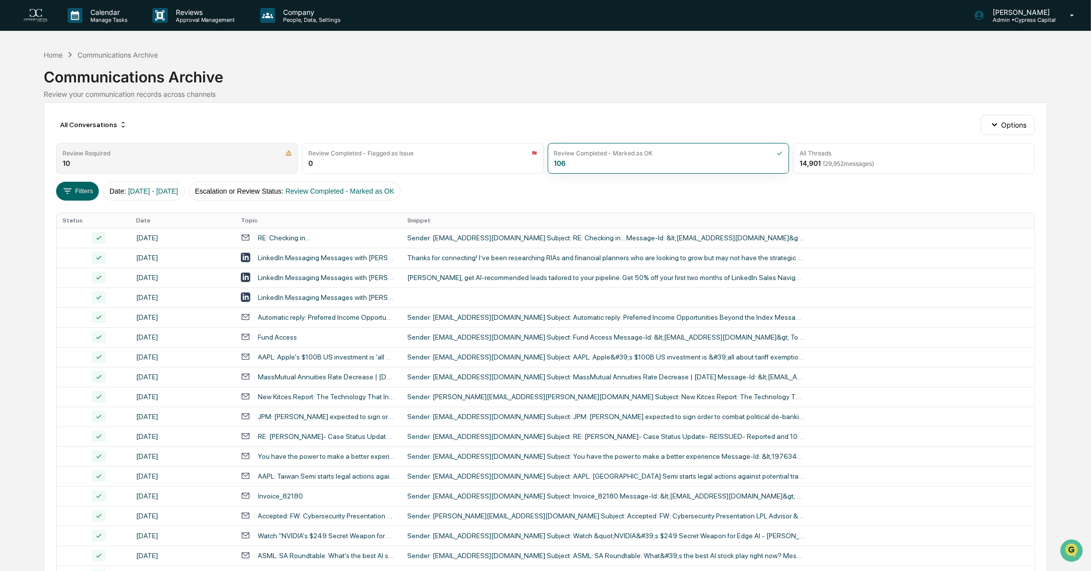
click at [202, 166] on div "Review Required 10" at bounding box center [177, 158] width 242 height 31
